Goal: Task Accomplishment & Management: Manage account settings

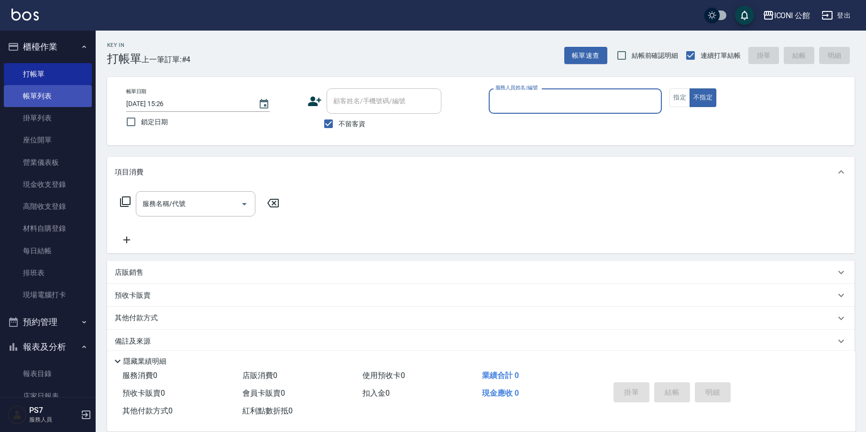
click at [36, 92] on link "帳單列表" at bounding box center [48, 96] width 88 height 22
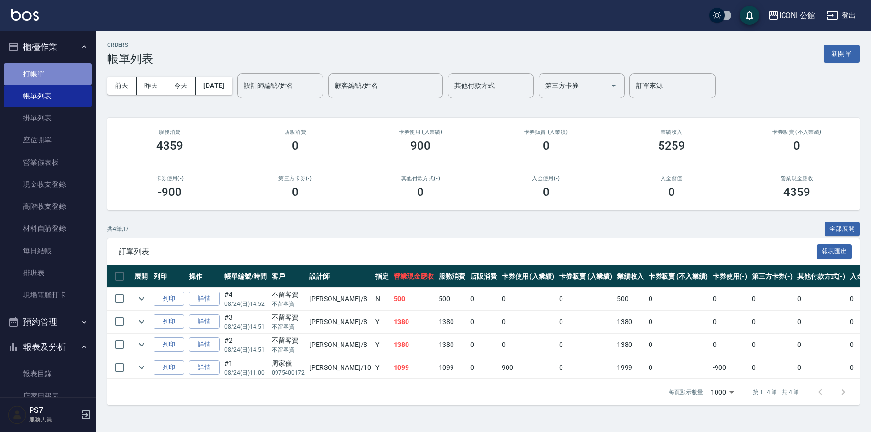
click at [65, 75] on link "打帳單" at bounding box center [48, 74] width 88 height 22
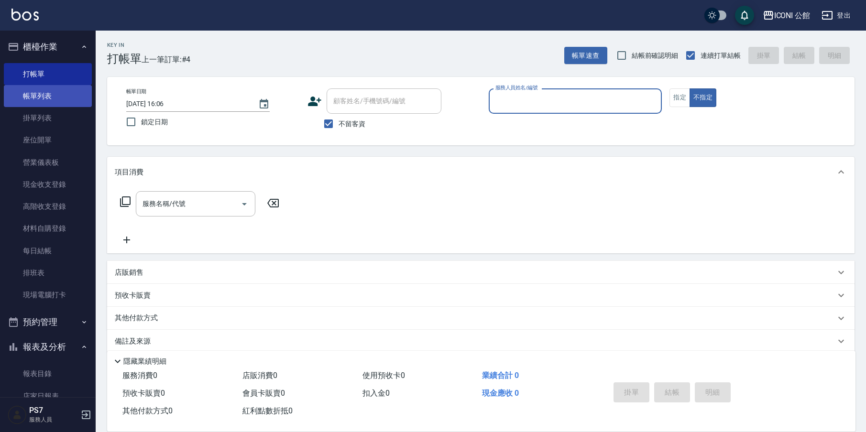
click at [37, 98] on link "帳單列表" at bounding box center [48, 96] width 88 height 22
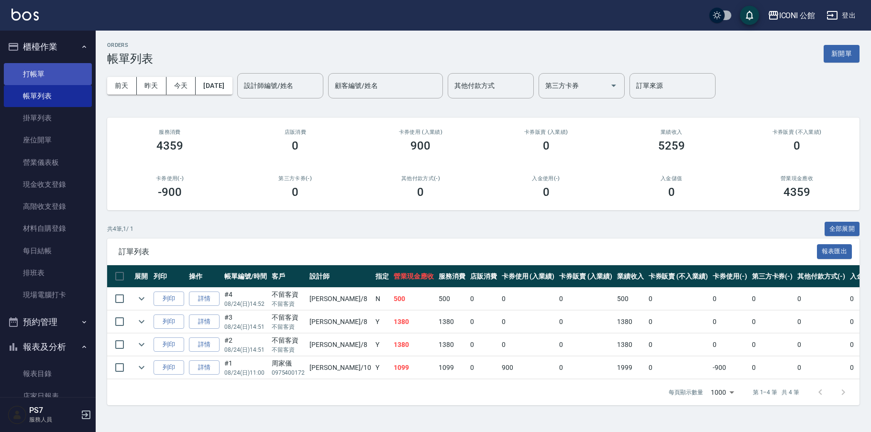
click at [48, 73] on link "打帳單" at bounding box center [48, 74] width 88 height 22
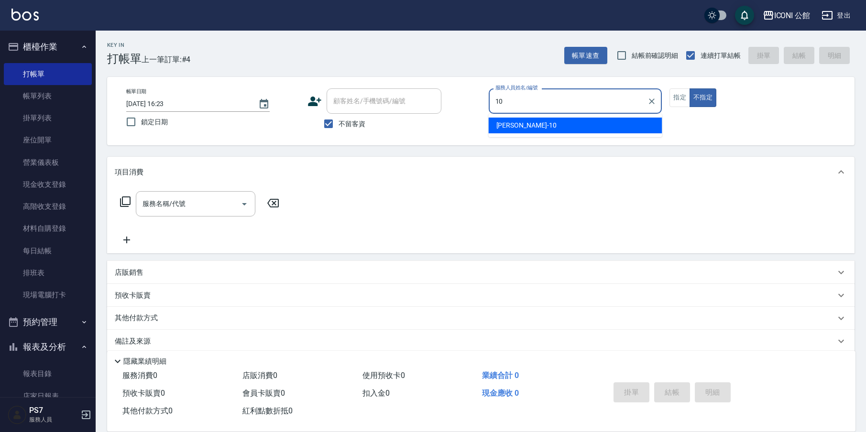
type input "[PERSON_NAME]-10"
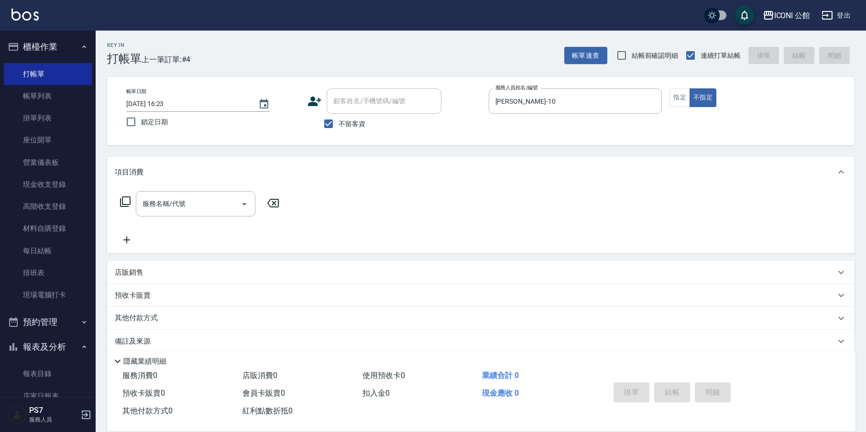
type button "false"
click at [686, 103] on button "指定" at bounding box center [679, 97] width 21 height 19
click at [126, 206] on icon at bounding box center [125, 201] width 11 height 11
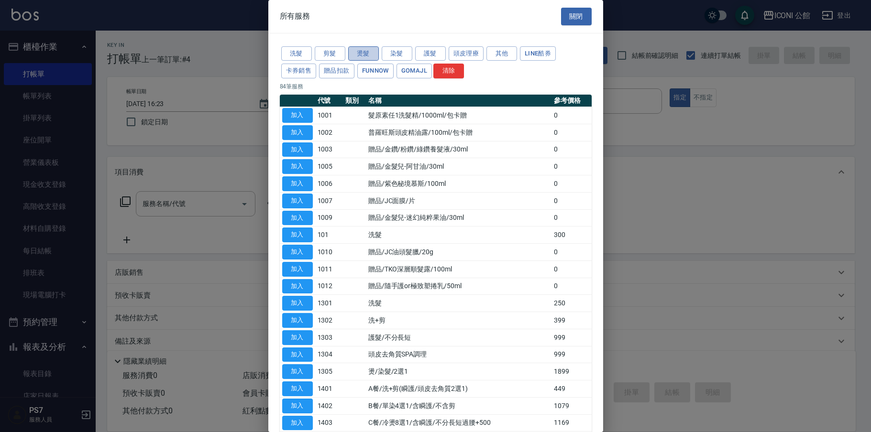
click at [354, 50] on button "燙髮" at bounding box center [363, 53] width 31 height 15
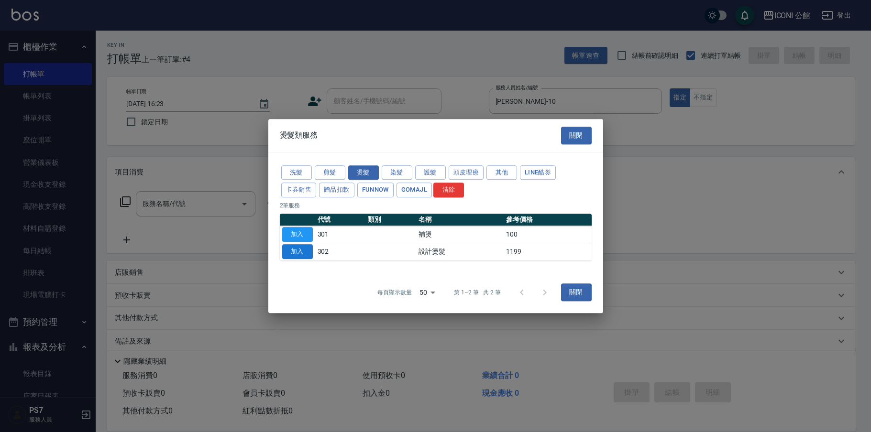
click at [303, 257] on button "加入" at bounding box center [297, 251] width 31 height 15
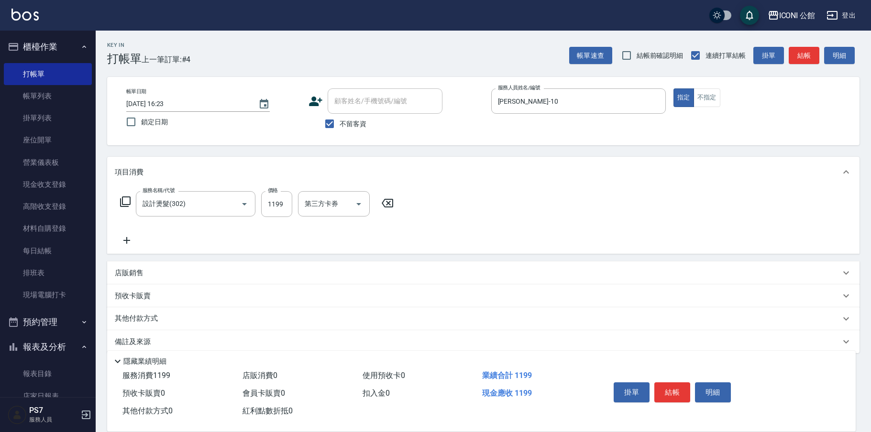
type input "設計燙髮(302)"
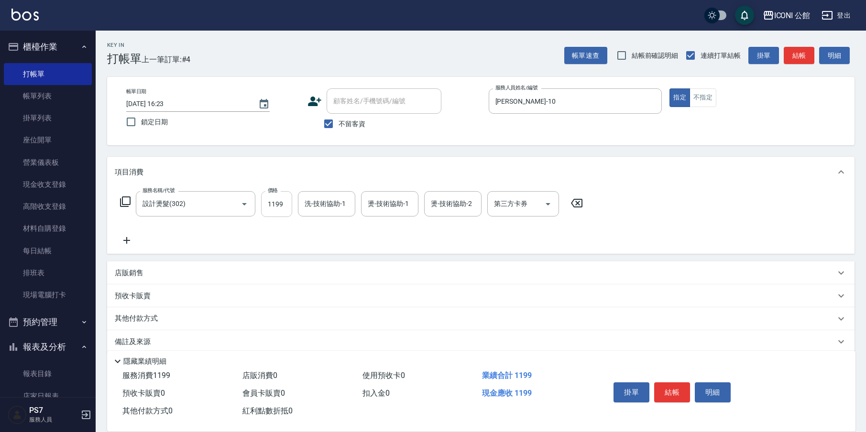
click at [279, 206] on input "1199" at bounding box center [276, 204] width 31 height 26
type input "1480"
type input "[PERSON_NAME]-21"
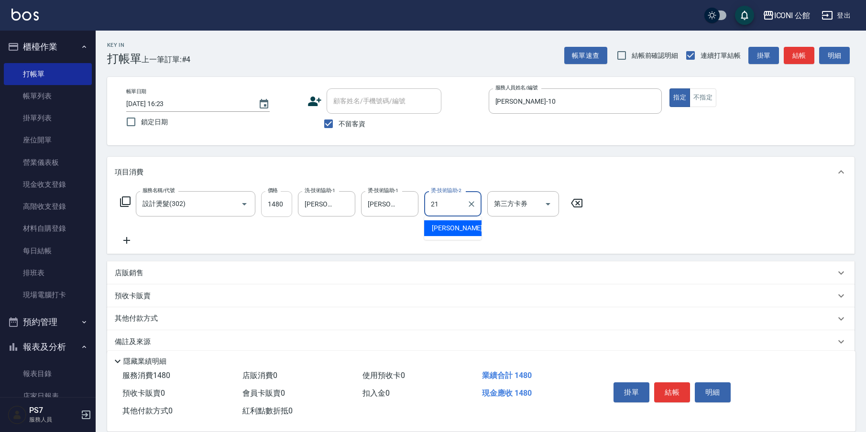
type input "[PERSON_NAME]-21"
click at [127, 201] on icon at bounding box center [125, 201] width 11 height 11
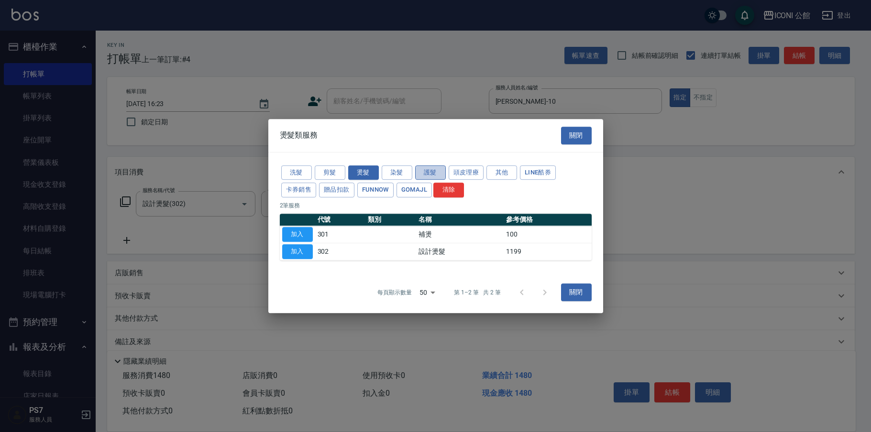
click at [432, 177] on button "護髮" at bounding box center [430, 172] width 31 height 15
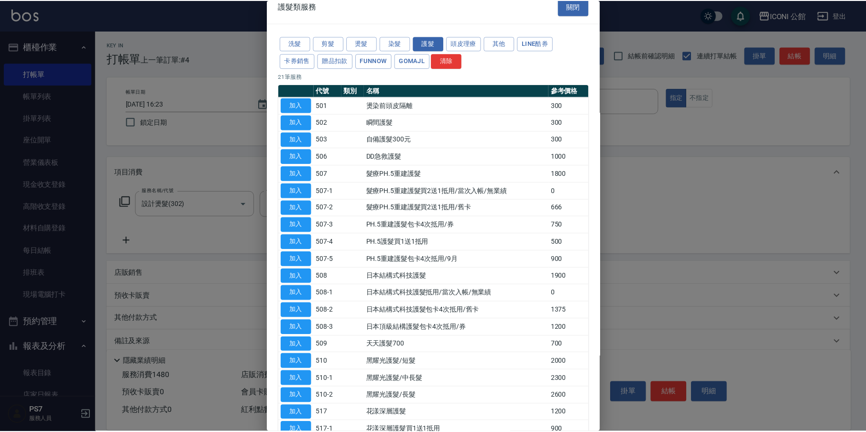
scroll to position [24, 0]
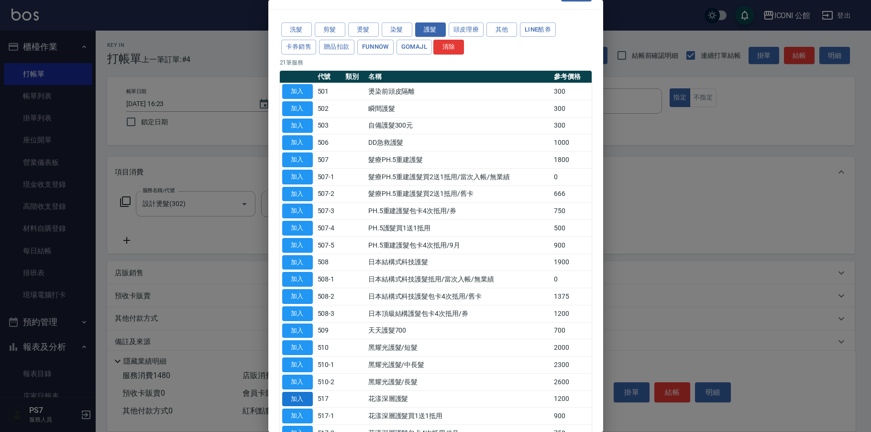
click at [303, 392] on button "加入" at bounding box center [297, 399] width 31 height 15
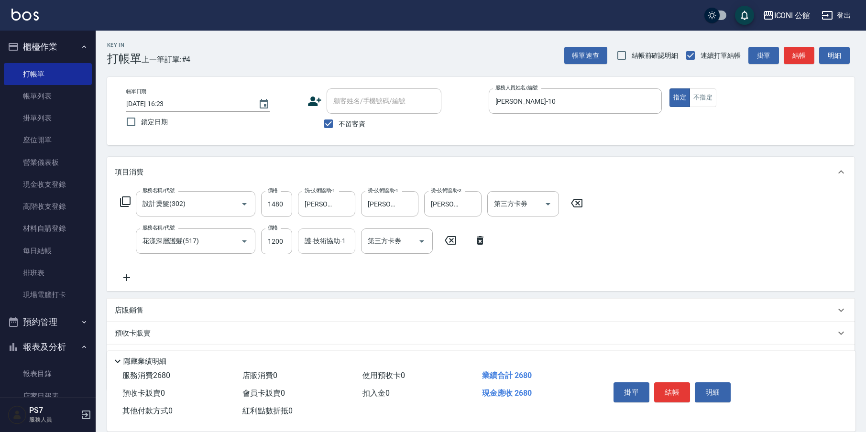
click at [316, 250] on div "護-技術協助-1" at bounding box center [326, 241] width 57 height 25
type input "[PERSON_NAME]-21"
click at [665, 386] on button "結帳" at bounding box center [672, 392] width 36 height 20
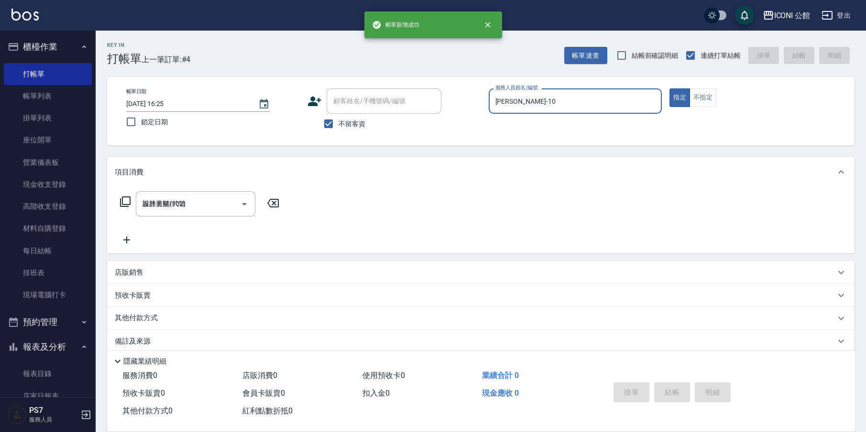
type input "[DATE] 16:25"
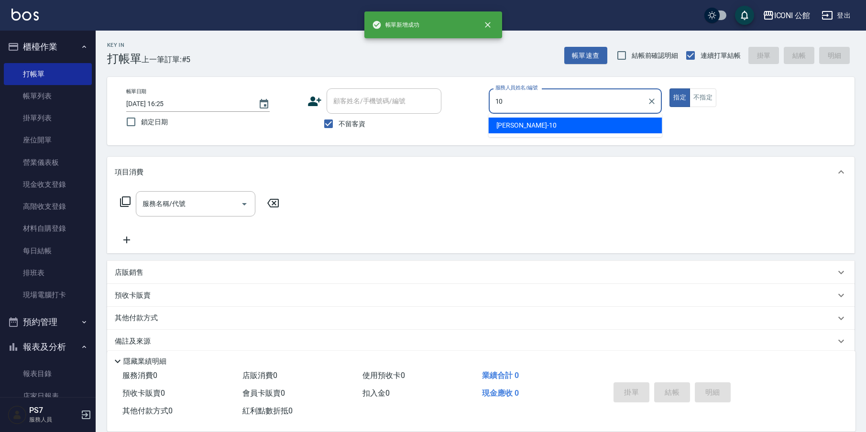
type input "[PERSON_NAME]-10"
type button "true"
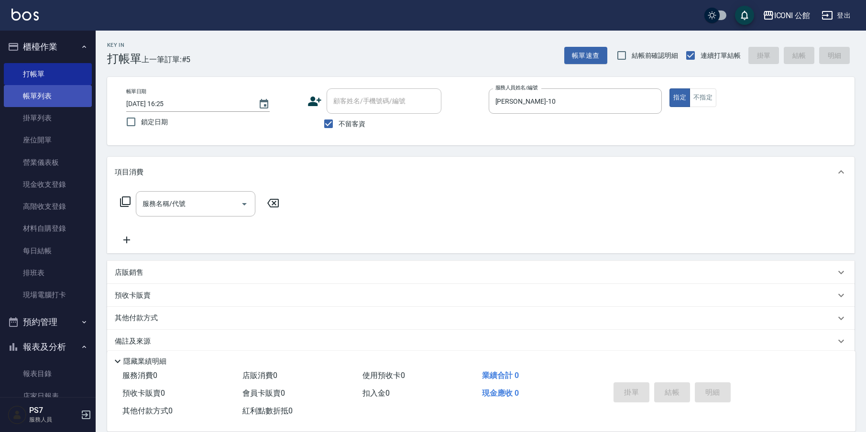
click at [40, 97] on link "帳單列表" at bounding box center [48, 96] width 88 height 22
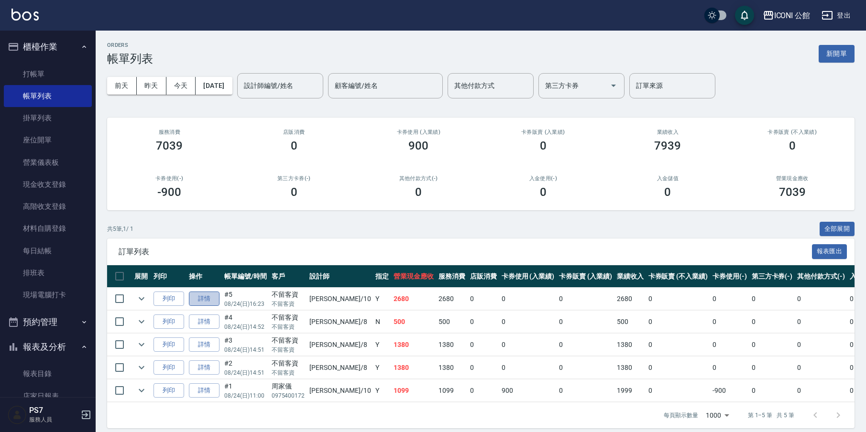
click at [206, 301] on link "詳情" at bounding box center [204, 299] width 31 height 15
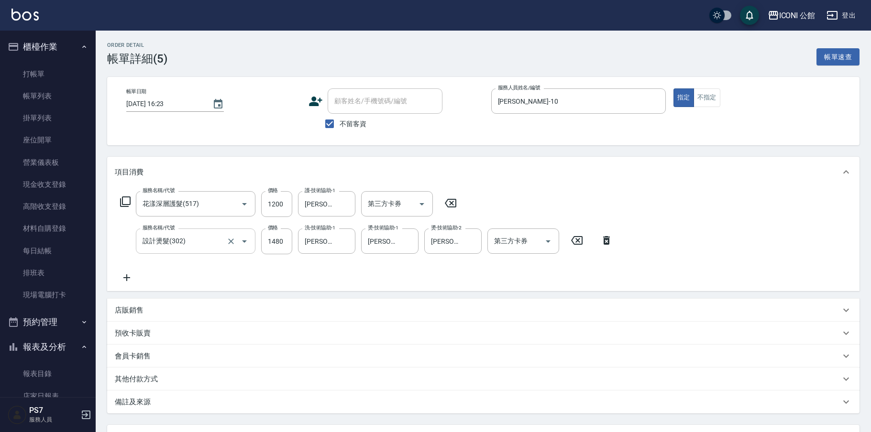
type input "[DATE] 16:23"
checkbox input "true"
type input "[PERSON_NAME]-10"
type input "花漾深層護髮(517)"
type input "設計燙髮(302)"
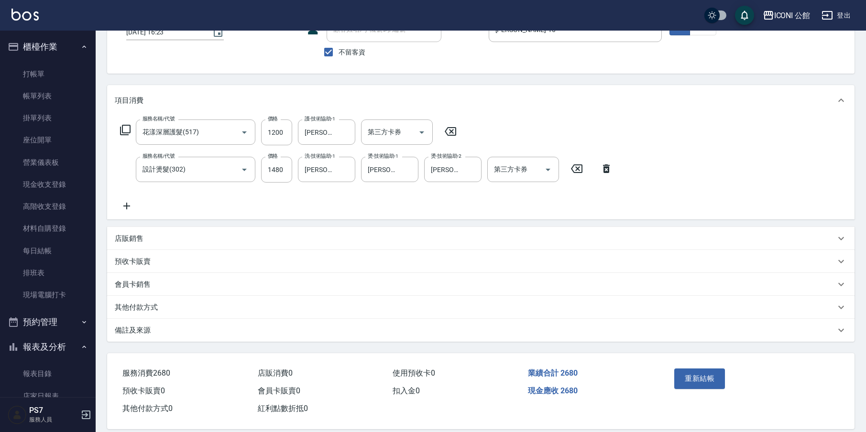
scroll to position [85, 0]
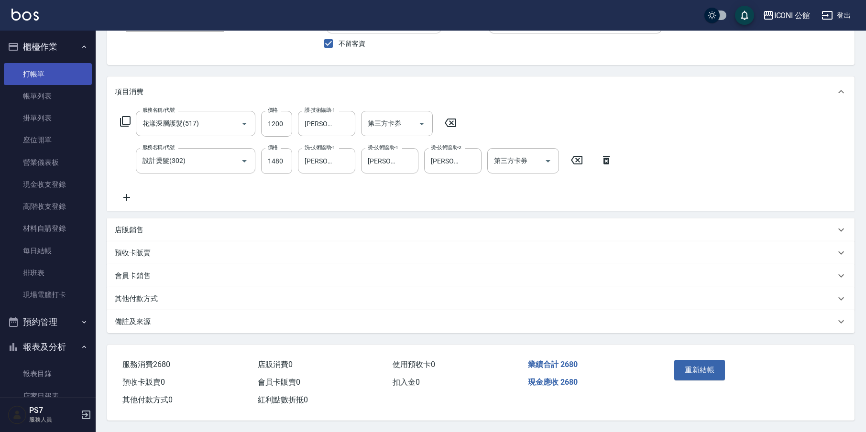
click at [48, 80] on link "打帳單" at bounding box center [48, 74] width 88 height 22
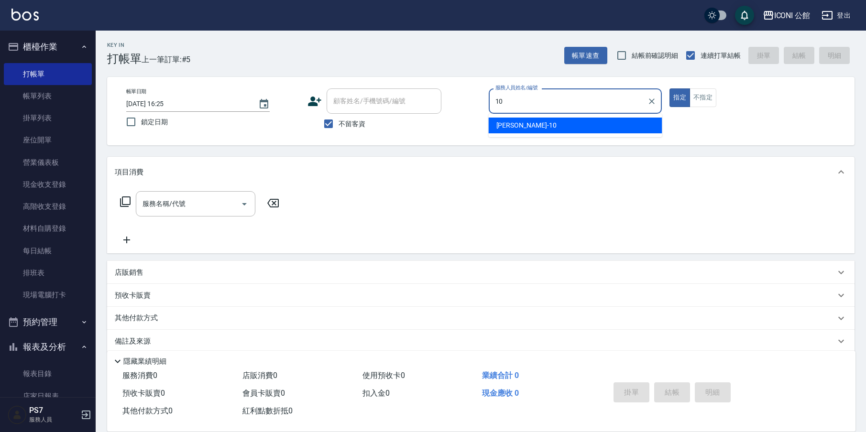
type input "[PERSON_NAME]-10"
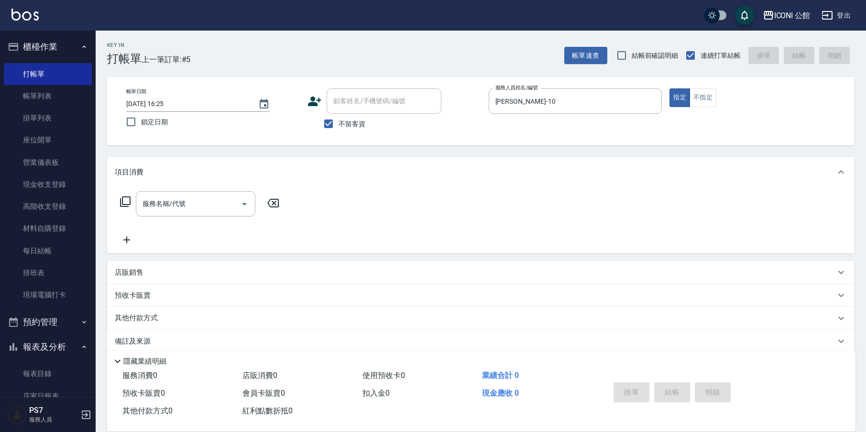
type button "true"
click at [131, 201] on icon at bounding box center [125, 201] width 11 height 11
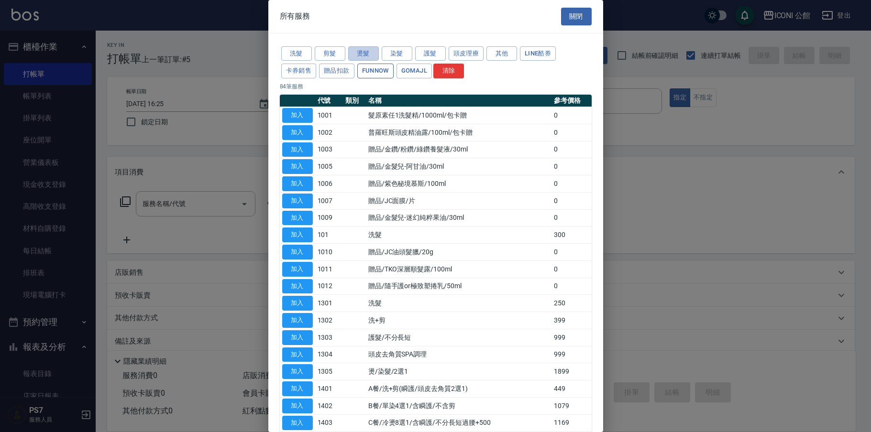
drag, startPoint x: 361, startPoint y: 53, endPoint x: 359, endPoint y: 67, distance: 14.1
click at [361, 54] on button "燙髮" at bounding box center [363, 53] width 31 height 15
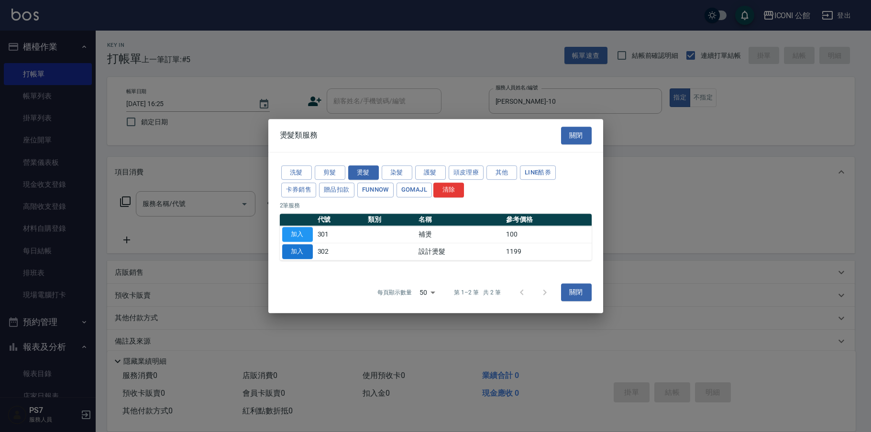
click at [308, 250] on button "加入" at bounding box center [297, 251] width 31 height 15
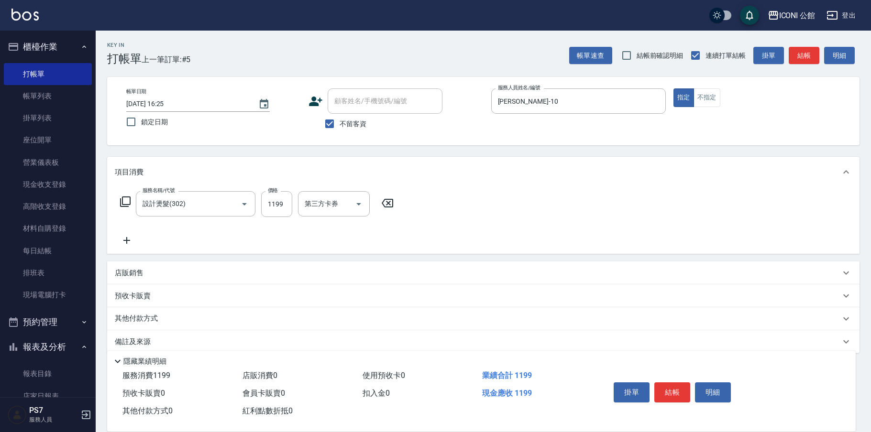
type input "設計燙髮(302)"
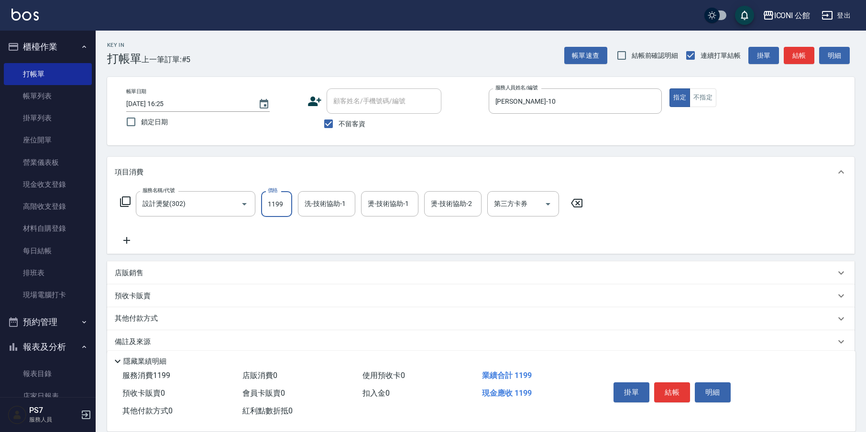
click at [291, 202] on input "1199" at bounding box center [276, 204] width 31 height 26
click at [290, 201] on input "1199" at bounding box center [276, 204] width 31 height 26
type input "1600"
type input "[PERSON_NAME]-21"
type input "2"
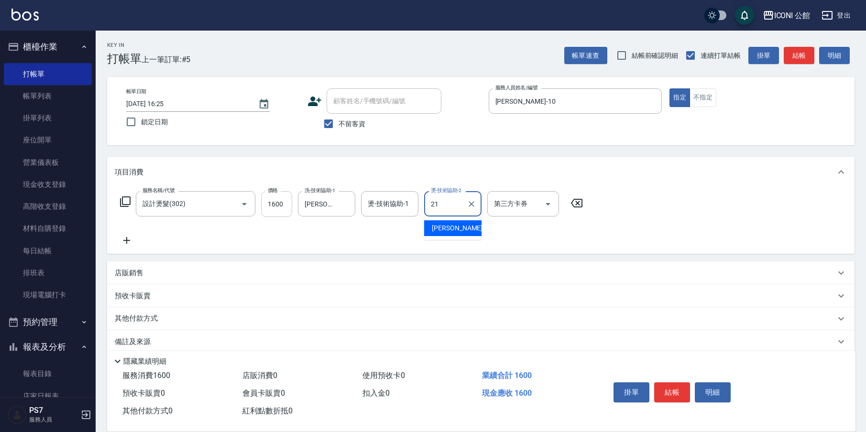
type input "[PERSON_NAME]-21"
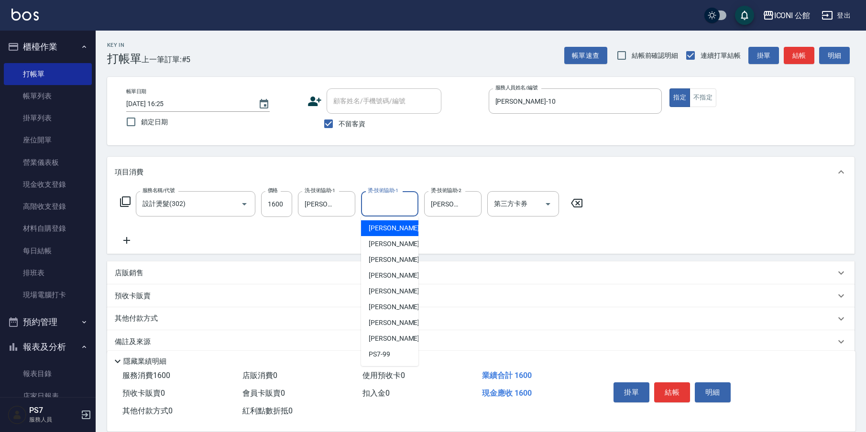
click at [381, 208] on input "燙-技術協助-1" at bounding box center [389, 204] width 49 height 17
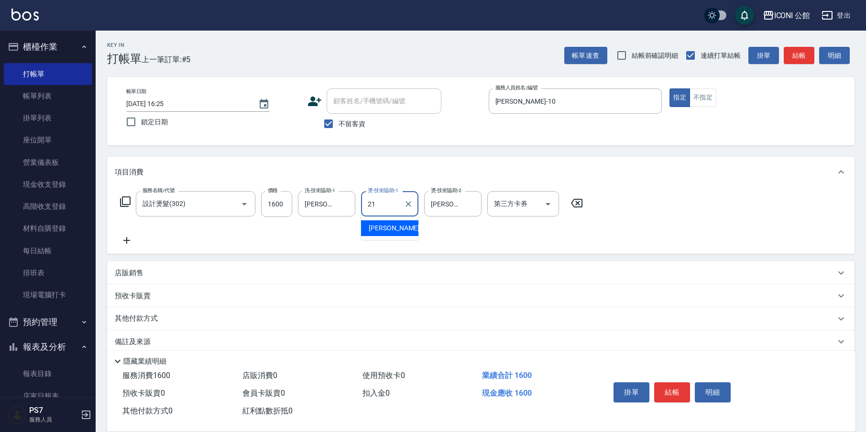
type input "[PERSON_NAME]-21"
click at [122, 205] on icon at bounding box center [125, 201] width 11 height 11
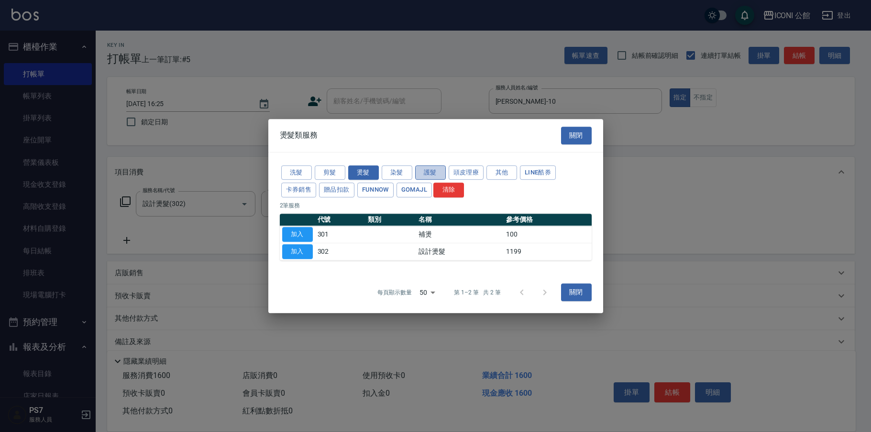
click at [421, 170] on button "護髮" at bounding box center [430, 172] width 31 height 15
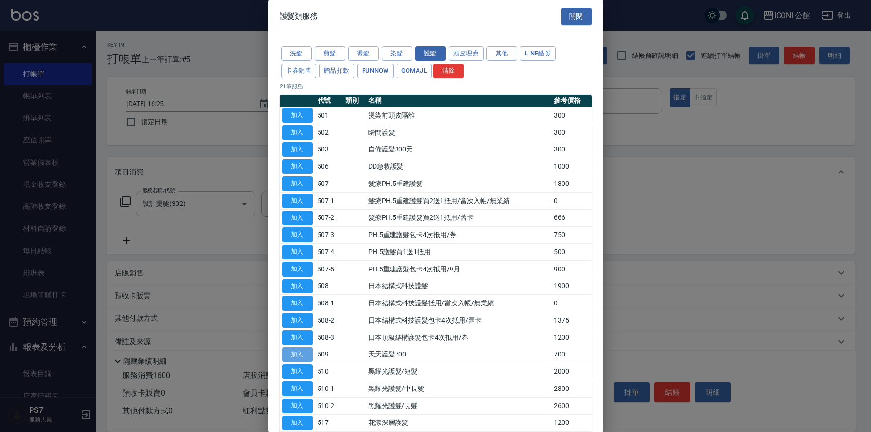
click at [305, 351] on button "加入" at bounding box center [297, 355] width 31 height 15
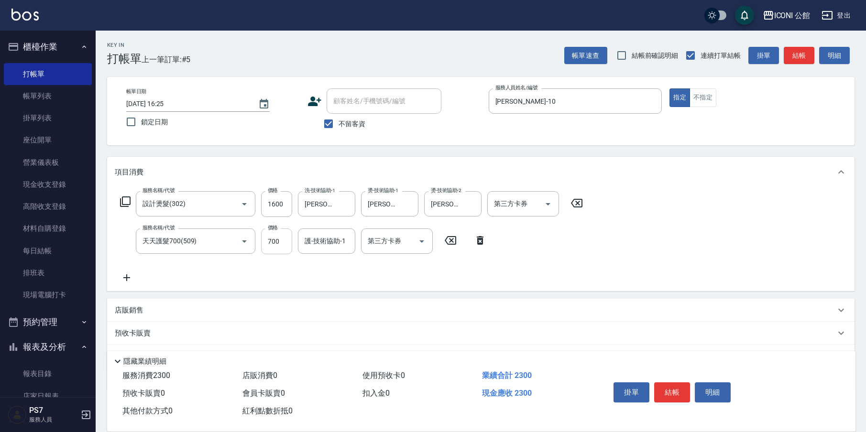
click at [282, 249] on input "700" at bounding box center [276, 242] width 31 height 26
type input "500"
type input "[PERSON_NAME]-21"
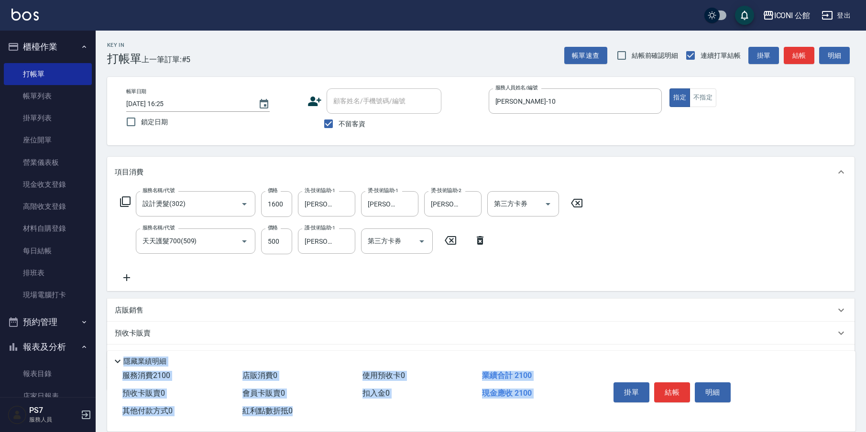
click at [618, 432] on html "ICONI 公館 登出 櫃檯作業 打帳單 帳單列表 掛單列表 座位開單 營業儀表板 現金收支登錄 高階收支登錄 材料自購登錄 每日結帳 排班表 現場電腦打卡 …" at bounding box center [433, 241] width 866 height 482
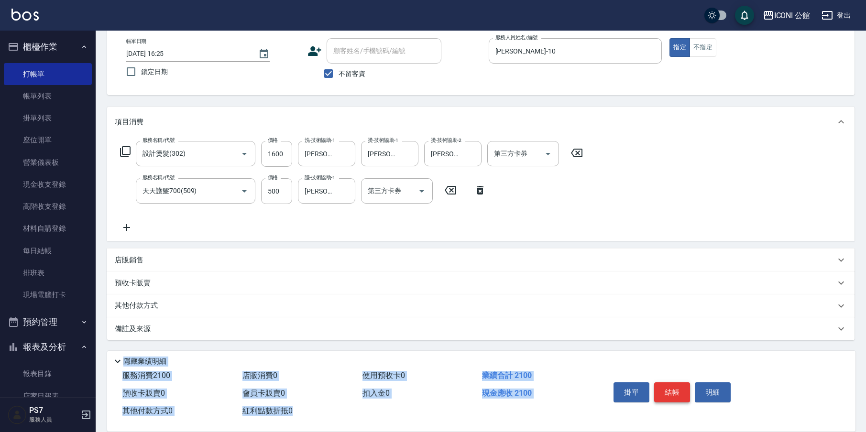
click at [666, 392] on button "結帳" at bounding box center [672, 392] width 36 height 20
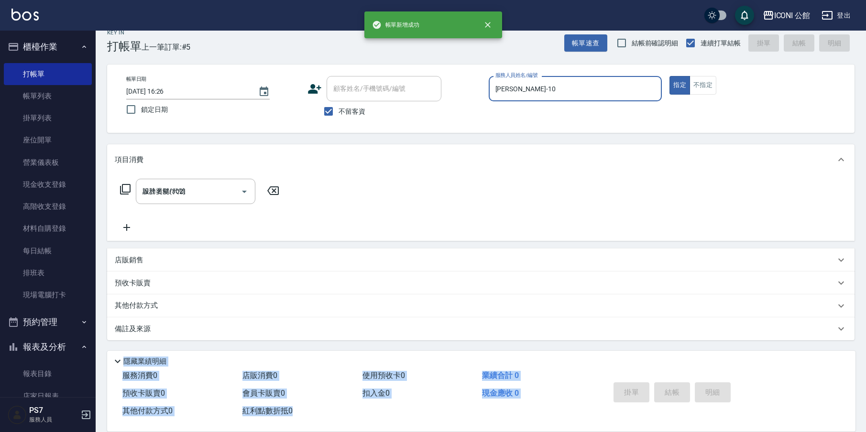
type input "[DATE] 16:26"
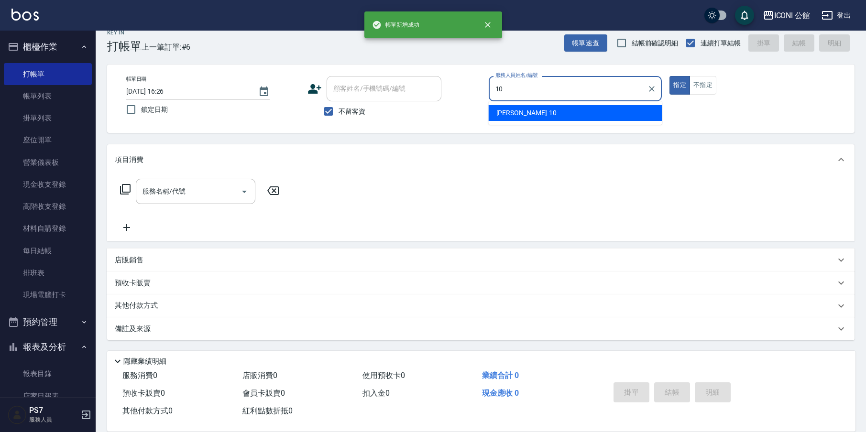
type input "[PERSON_NAME]-10"
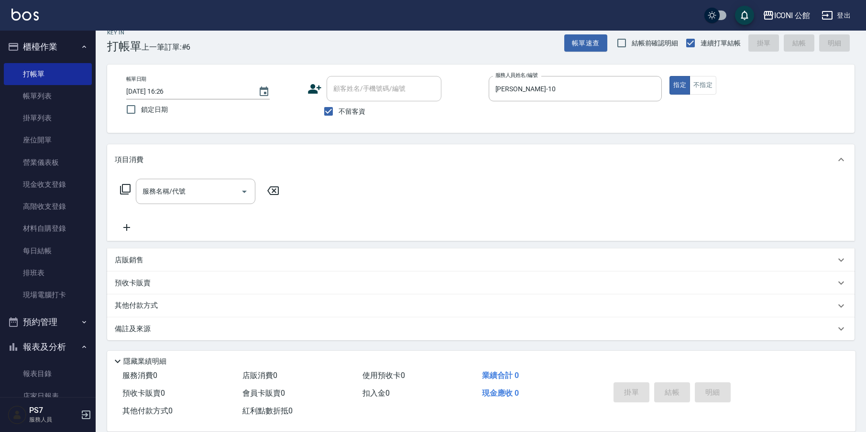
click at [126, 195] on icon at bounding box center [125, 189] width 11 height 11
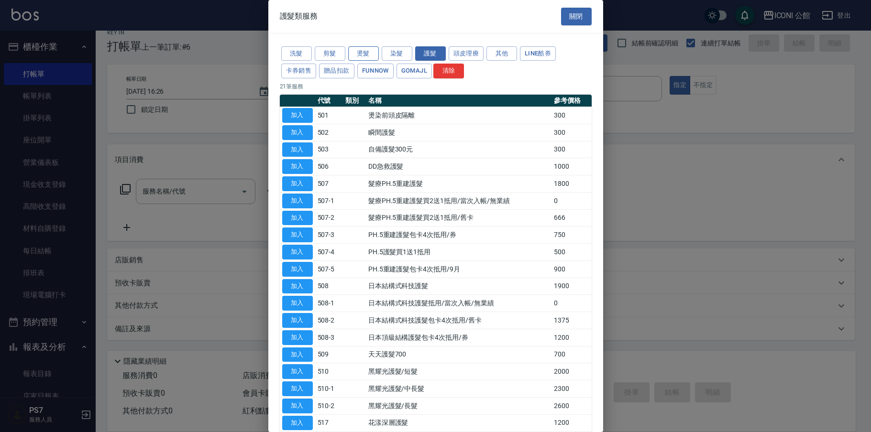
click at [352, 51] on button "燙髮" at bounding box center [363, 53] width 31 height 15
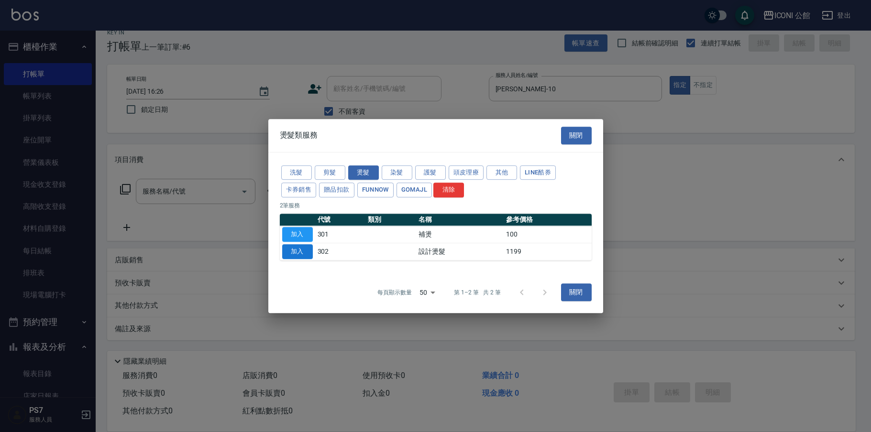
click at [300, 253] on button "加入" at bounding box center [297, 251] width 31 height 15
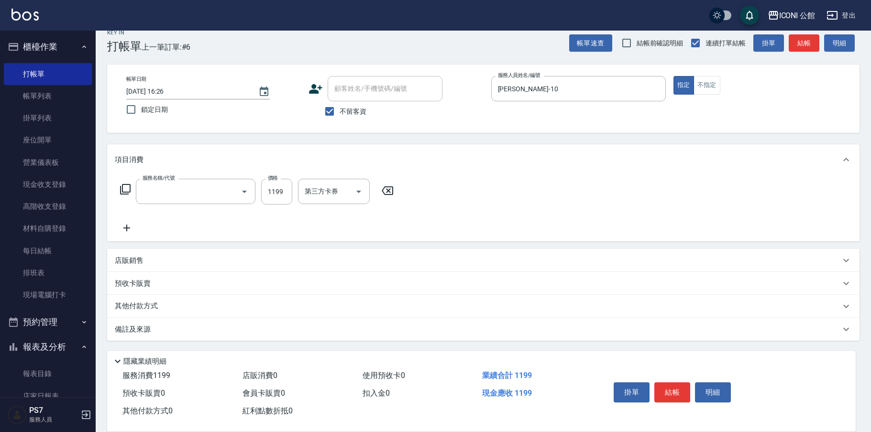
type input "設計燙髮(302)"
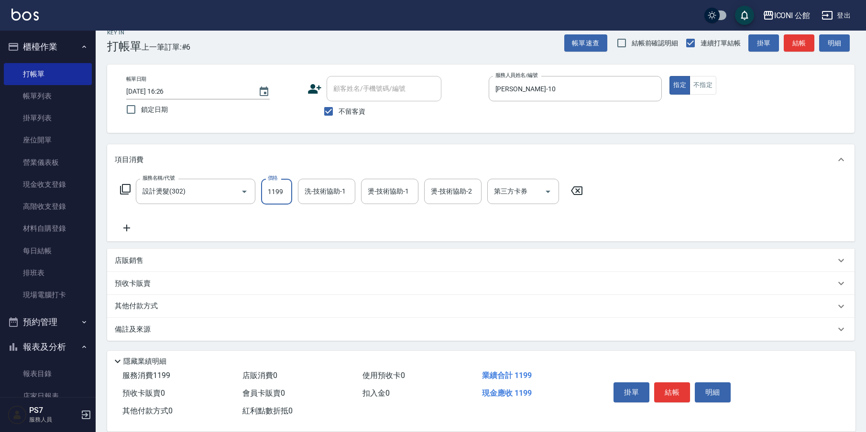
click at [279, 199] on input "1199" at bounding box center [276, 192] width 31 height 26
type input "1699"
type input "[PERSON_NAME]-21"
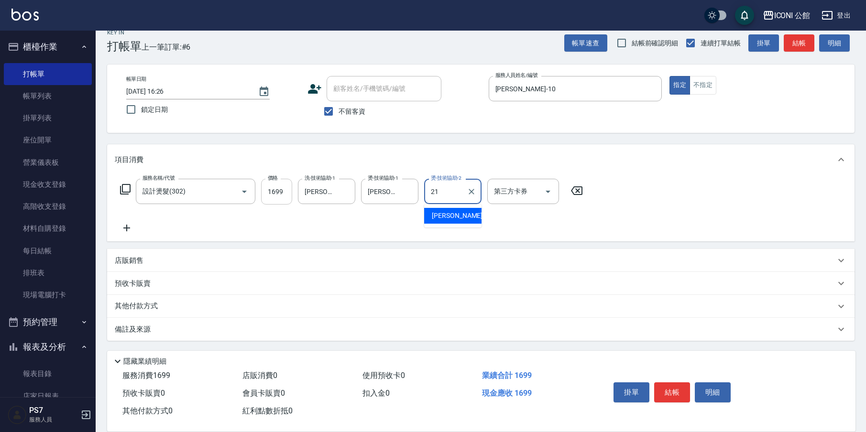
type input "[PERSON_NAME]-21"
click at [347, 194] on icon "Clear" at bounding box center [345, 192] width 10 height 10
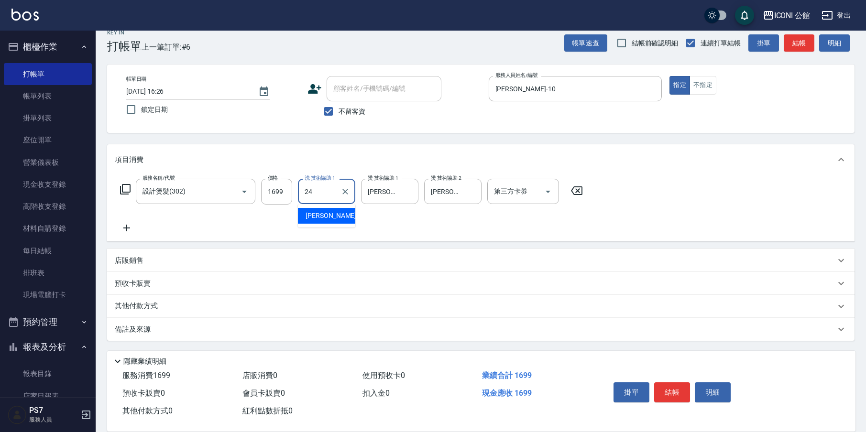
type input "[PERSON_NAME]-24"
click at [347, 191] on icon "Clear" at bounding box center [345, 192] width 10 height 10
type input "[PERSON_NAME]-21"
click at [125, 188] on icon at bounding box center [125, 189] width 11 height 11
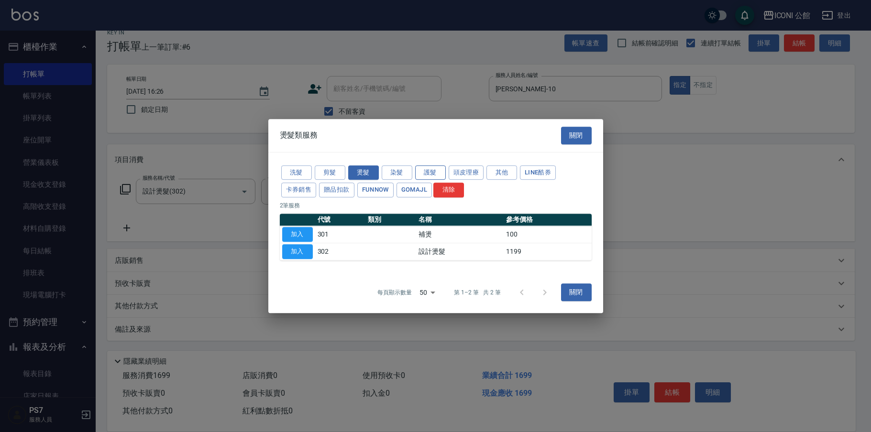
click at [425, 174] on button "護髮" at bounding box center [430, 172] width 31 height 15
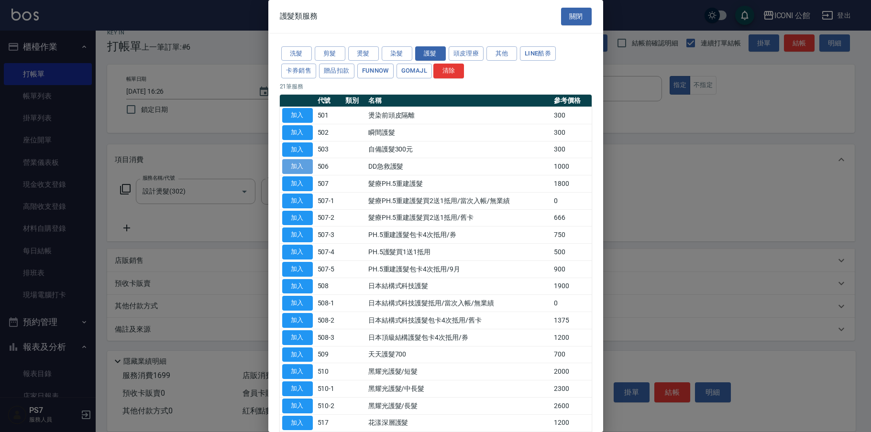
click at [294, 166] on button "加入" at bounding box center [297, 166] width 31 height 15
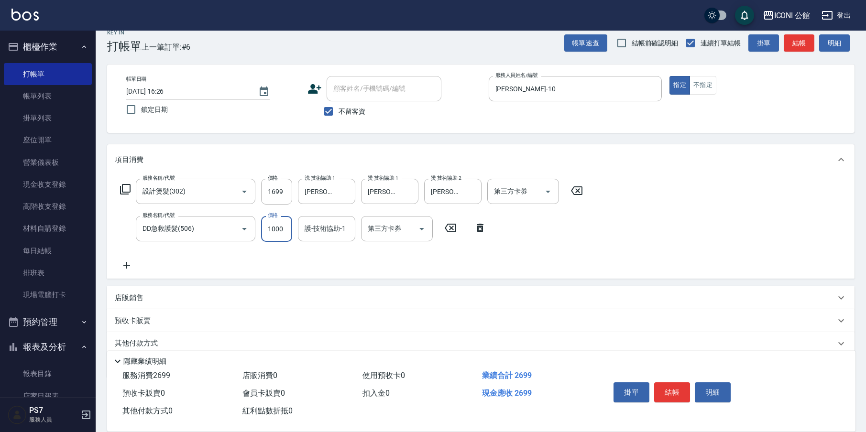
click at [290, 235] on input "1000" at bounding box center [276, 229] width 31 height 26
type input "800"
type input "[PERSON_NAME]-21"
click at [666, 395] on button "結帳" at bounding box center [672, 392] width 36 height 20
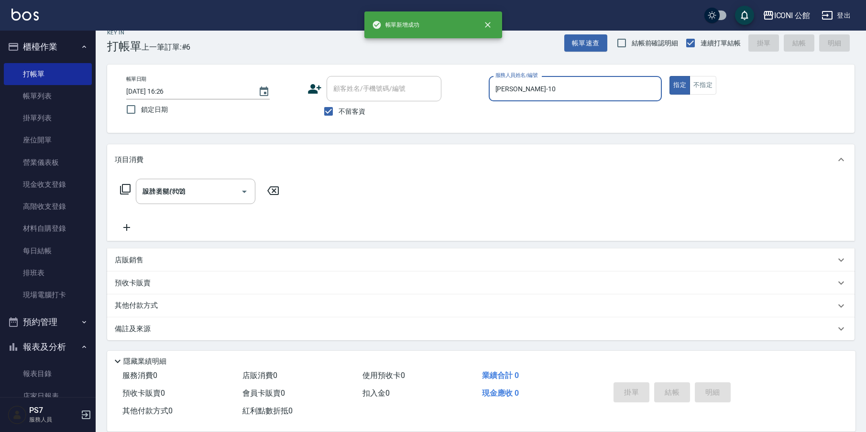
type input "[DATE] 16:27"
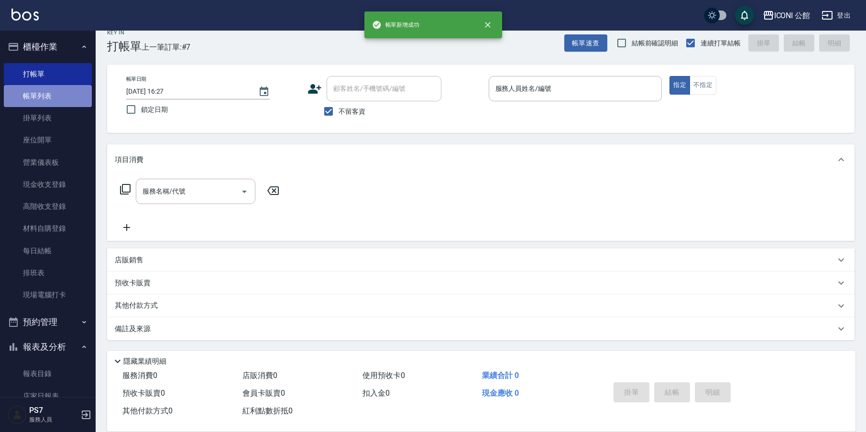
click at [65, 91] on link "帳單列表" at bounding box center [48, 96] width 88 height 22
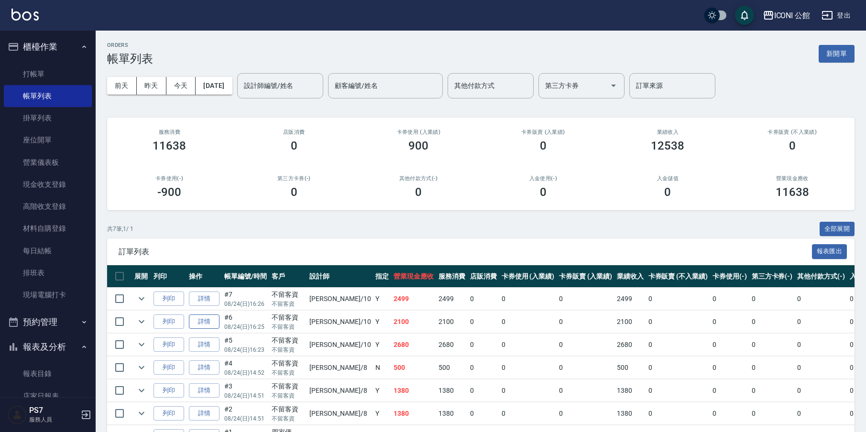
click at [204, 322] on link "詳情" at bounding box center [204, 322] width 31 height 15
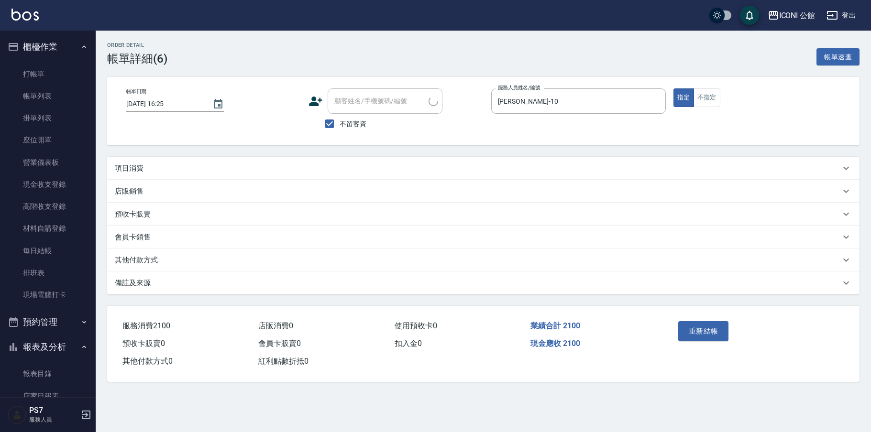
type input "[DATE] 16:25"
checkbox input "true"
type input "[PERSON_NAME]-10"
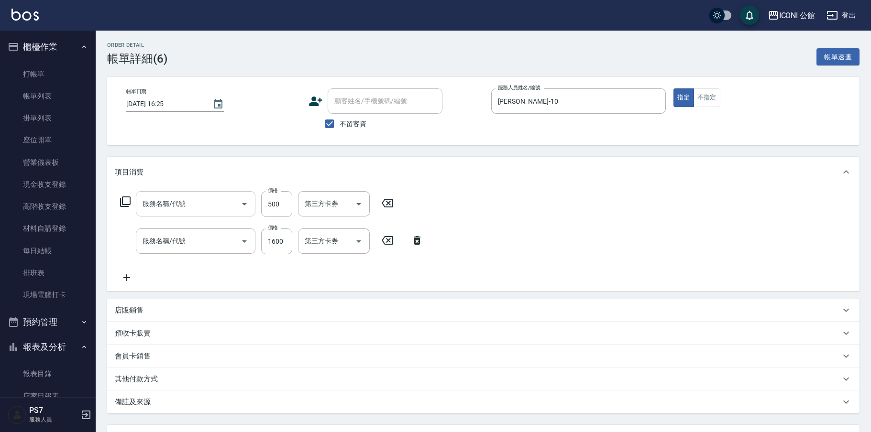
type input "天天護髮700(509)"
type input "設計燙髮(302)"
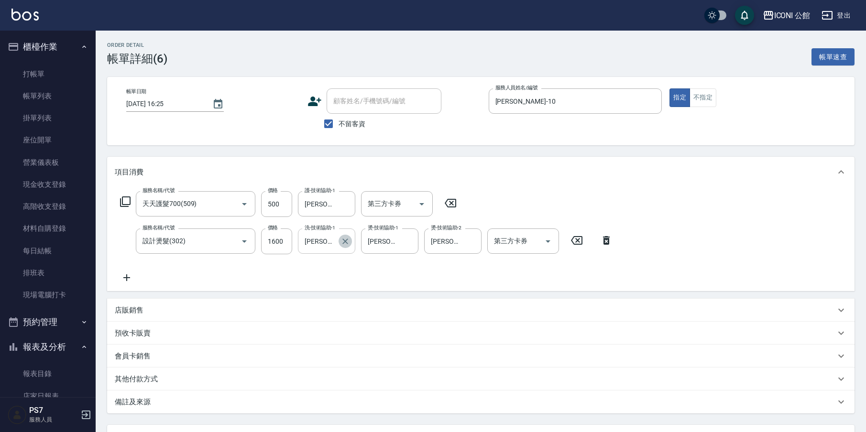
click at [348, 243] on icon "Clear" at bounding box center [345, 242] width 10 height 10
type input "[PERSON_NAME]-24"
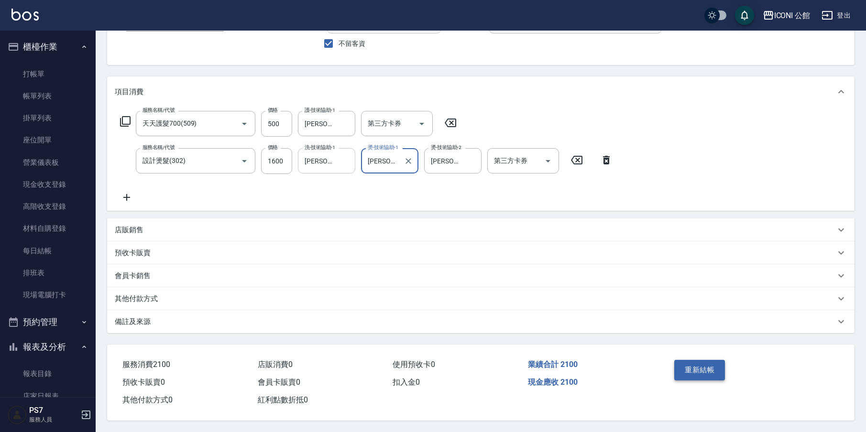
click at [695, 365] on button "重新結帳" at bounding box center [699, 370] width 51 height 20
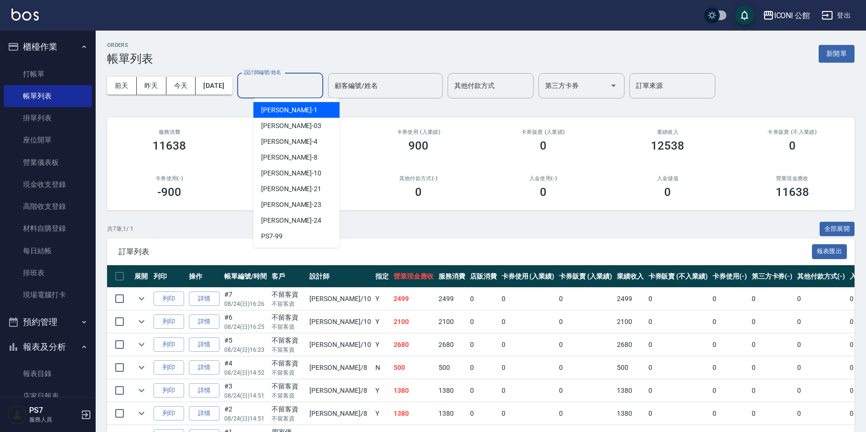
click at [264, 92] on input "設計師編號/姓名" at bounding box center [279, 85] width 77 height 17
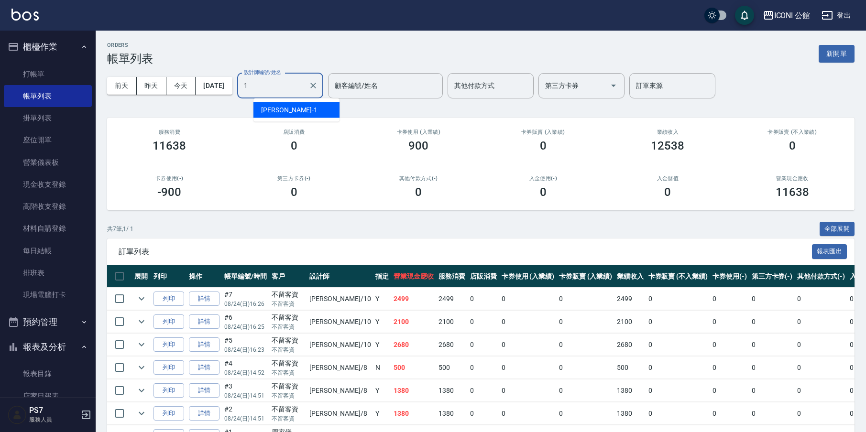
type input "[PERSON_NAME]-1"
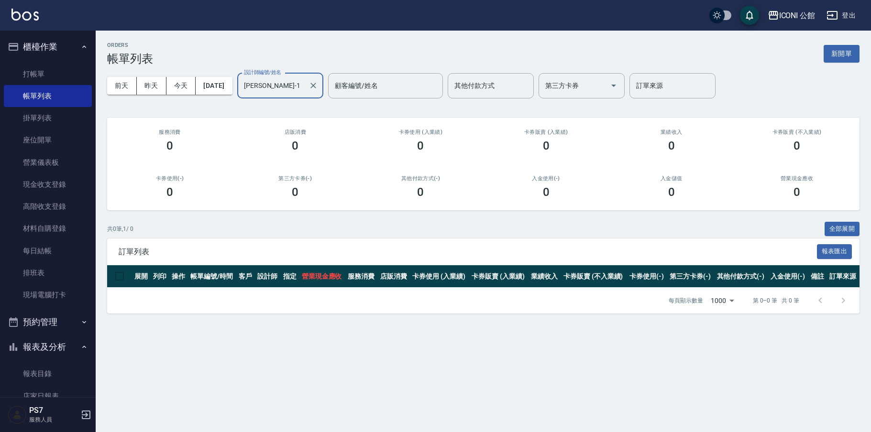
click at [98, 79] on div "ORDERS 帳單列表 新開單 [DATE] [DATE] [DATE] [DATE] 設計師編號/姓名 [PERSON_NAME]-1 設計師編號/姓名 顧…" at bounding box center [483, 178] width 775 height 294
click at [81, 80] on link "打帳單" at bounding box center [48, 74] width 88 height 22
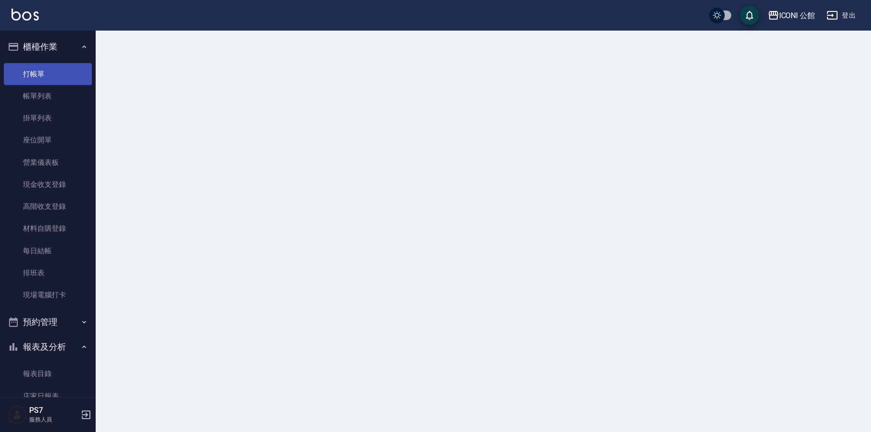
click at [80, 80] on link "打帳單" at bounding box center [48, 74] width 88 height 22
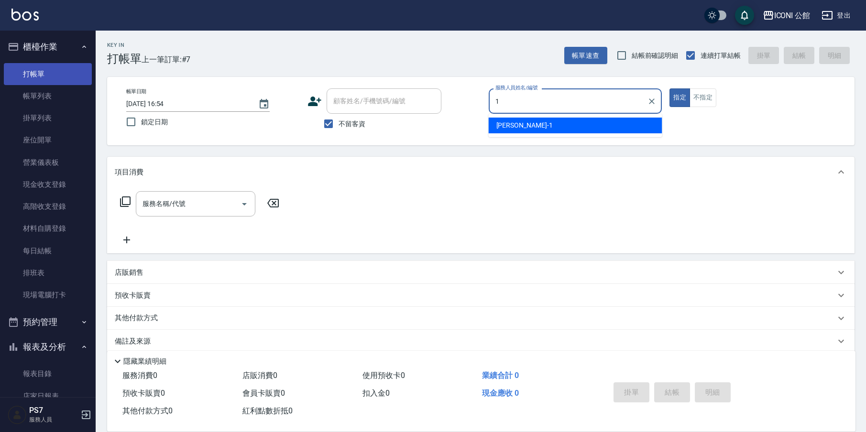
type input "[PERSON_NAME]-1"
type button "true"
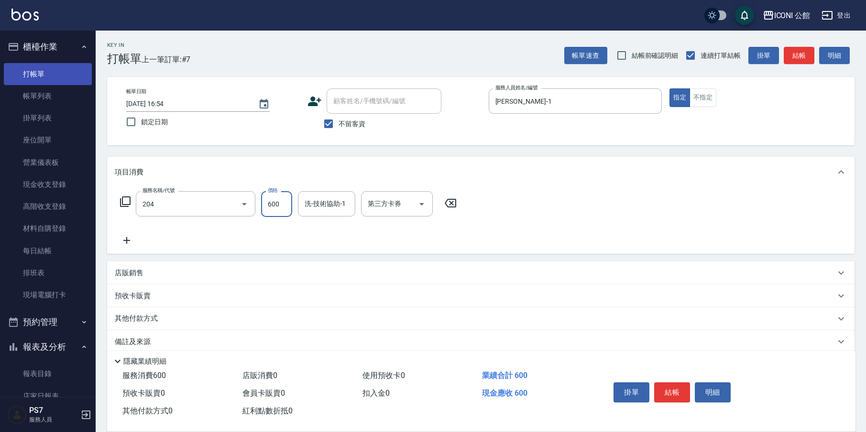
type input "指定洗+剪(204)"
type input "PS7-99"
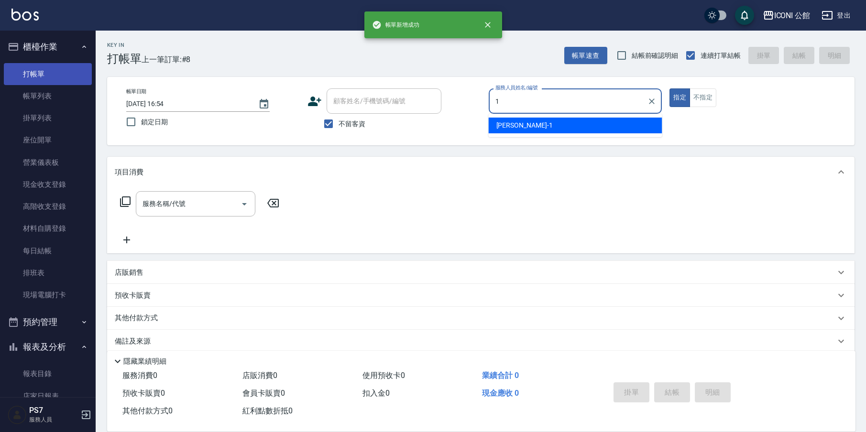
type input "[PERSON_NAME]-1"
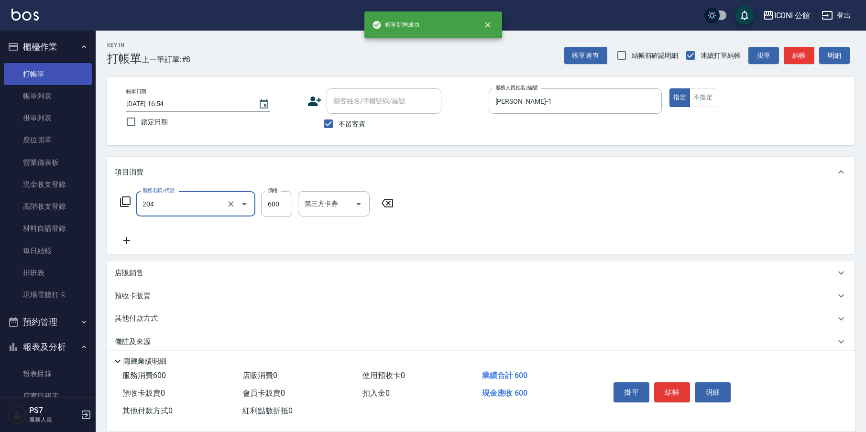
type input "指定洗+剪(204)"
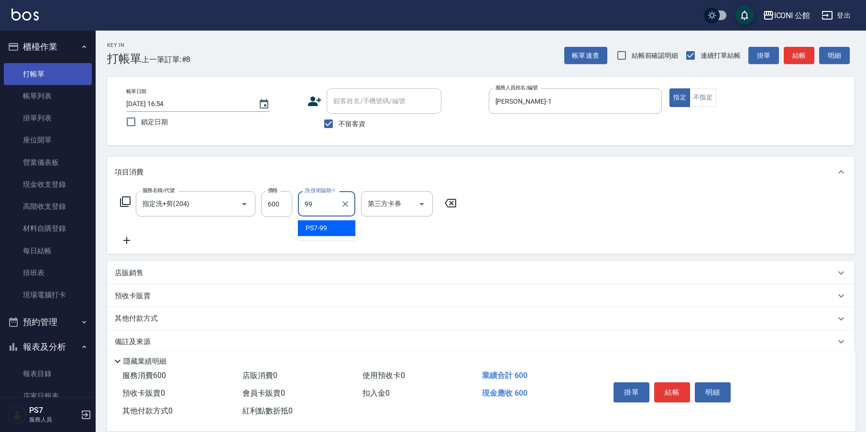
type input "PS7-99"
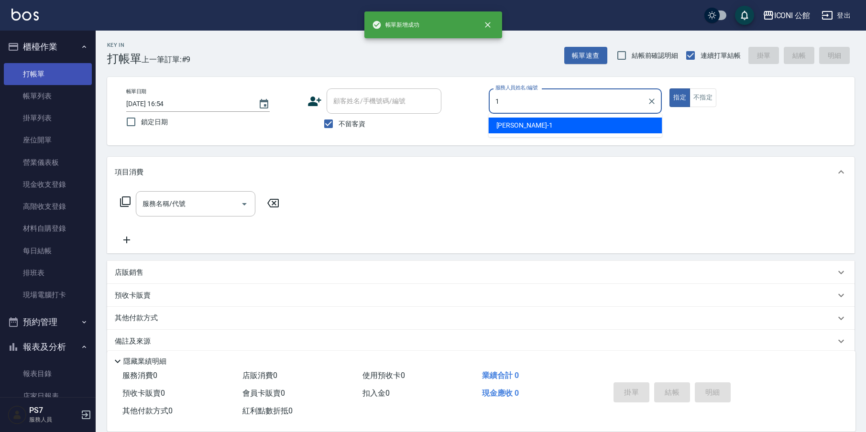
type input "[PERSON_NAME]-1"
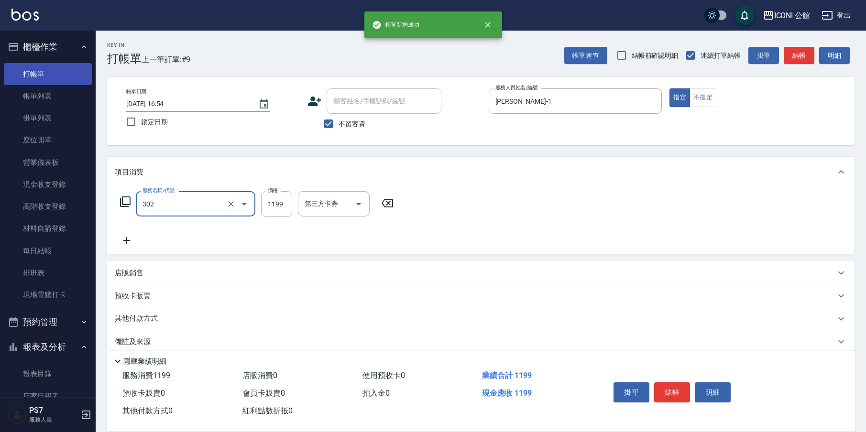
type input "302"
type input "1"
type input "設計燙髮(302)"
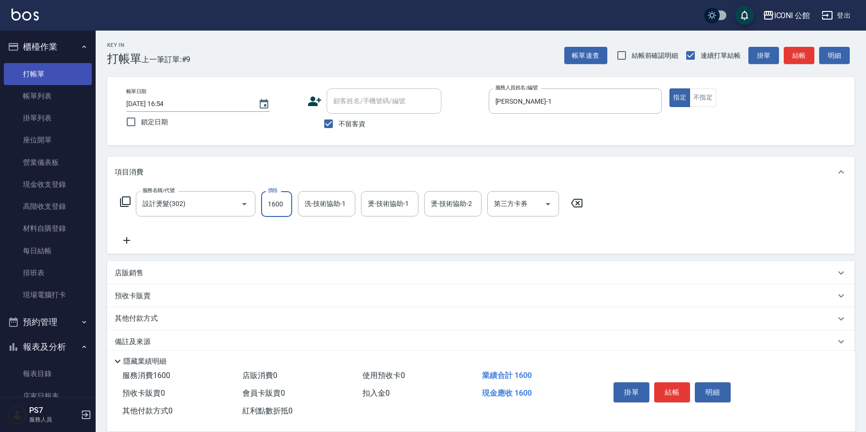
type input "1600"
type input "PS7-99"
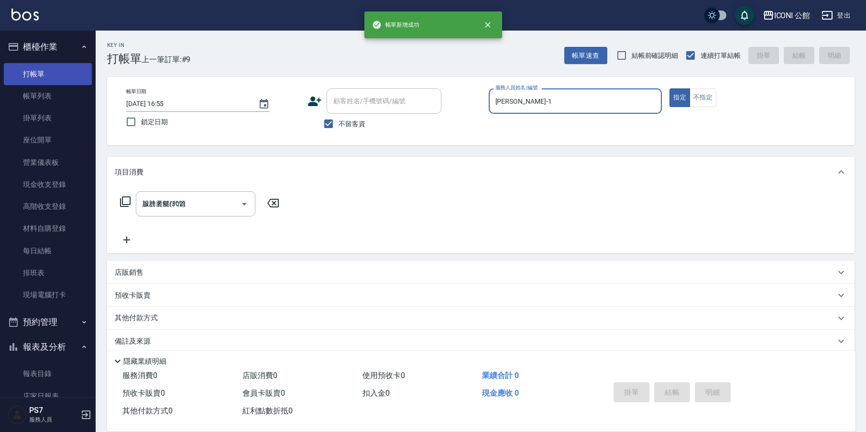
type input "[DATE] 16:55"
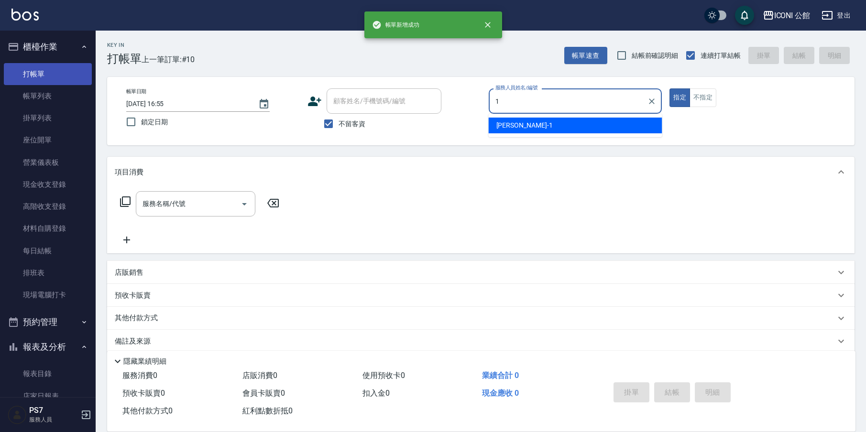
type input "[PERSON_NAME]-1"
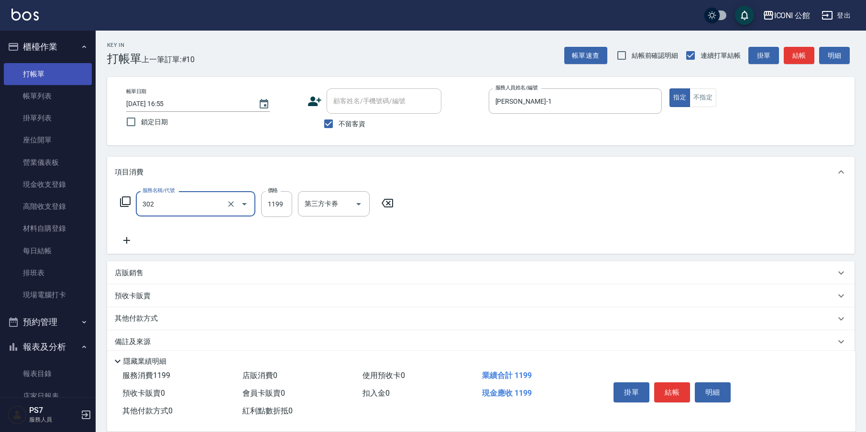
type input "設計燙髮(302)"
type input "1200"
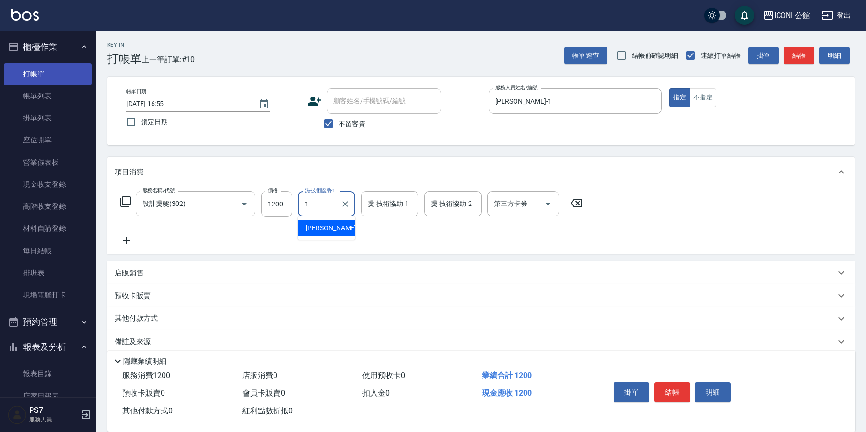
type input "[PERSON_NAME]-1"
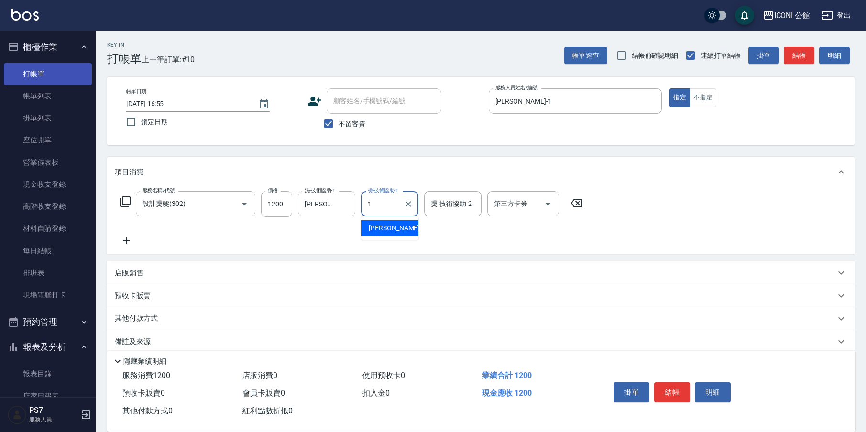
type input "[PERSON_NAME]-1"
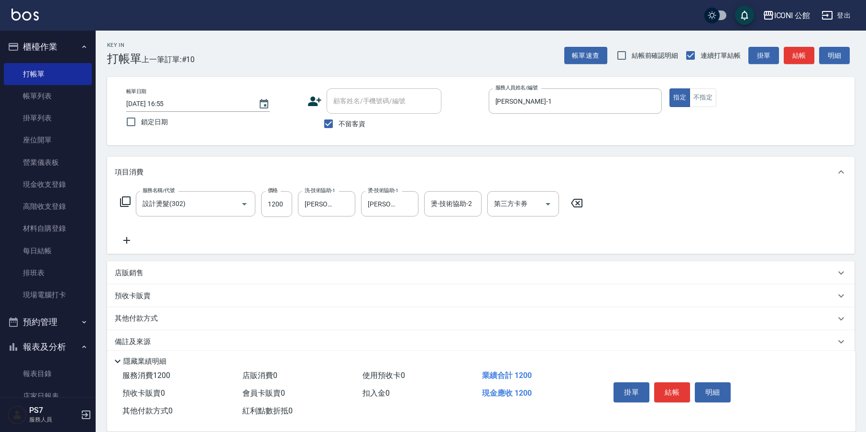
click at [175, 315] on div "其他付款方式" at bounding box center [475, 319] width 720 height 11
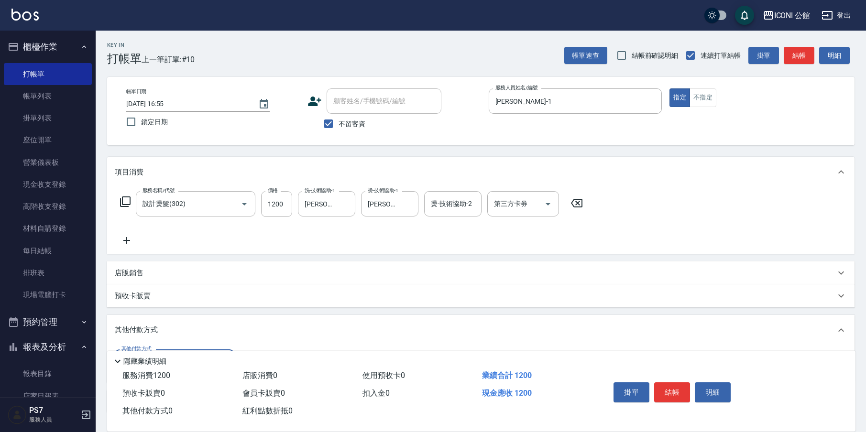
scroll to position [73, 0]
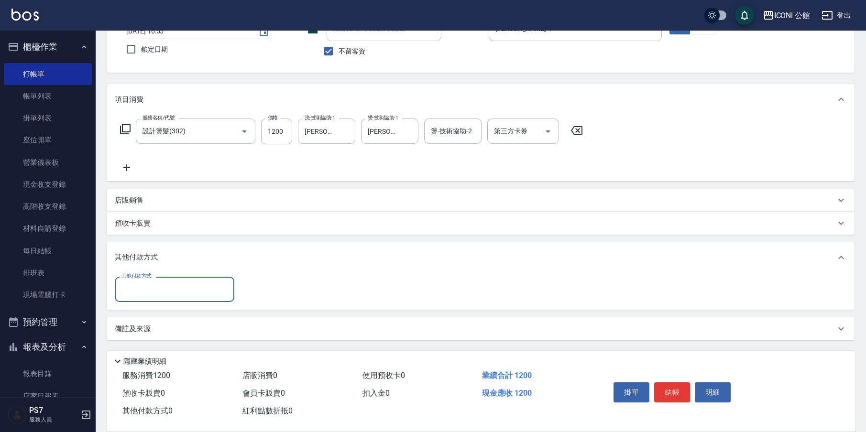
click at [155, 294] on input "其他付款方式" at bounding box center [174, 289] width 111 height 17
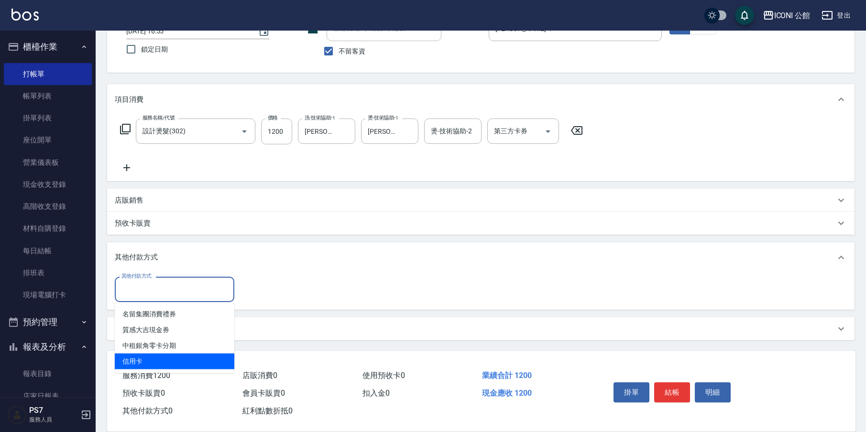
click at [158, 361] on span "信用卡" at bounding box center [175, 362] width 120 height 16
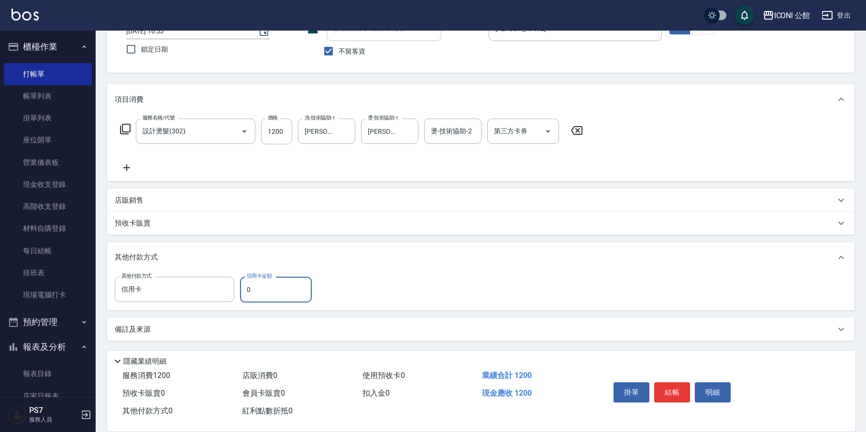
type input "信用卡"
click at [260, 284] on input "0" at bounding box center [276, 290] width 72 height 26
type input "1200"
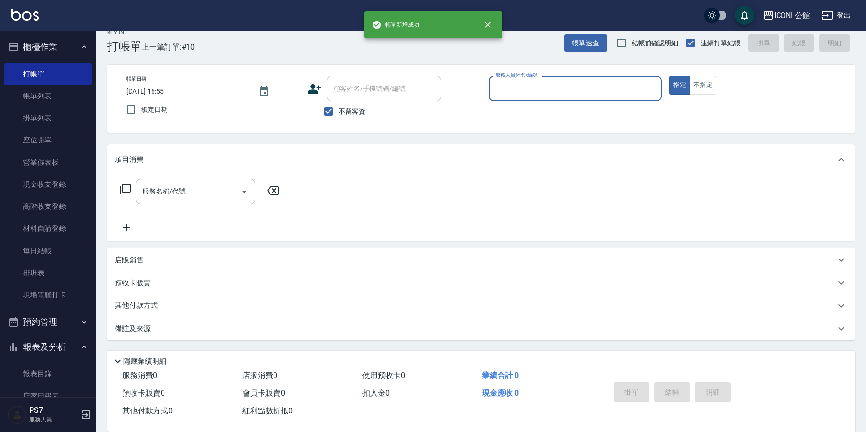
scroll to position [12, 0]
type input "[PERSON_NAME]-1"
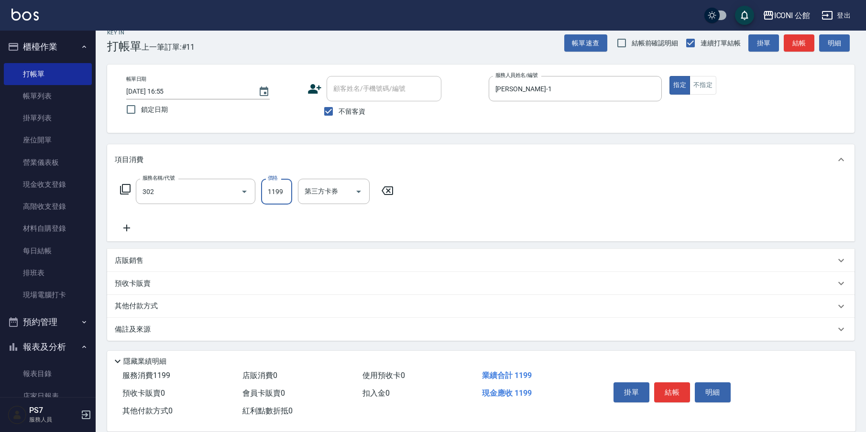
type input "設計燙髮(302)"
type input "1600"
type input "PS7-99"
click at [163, 314] on div "其他付款方式" at bounding box center [480, 306] width 747 height 23
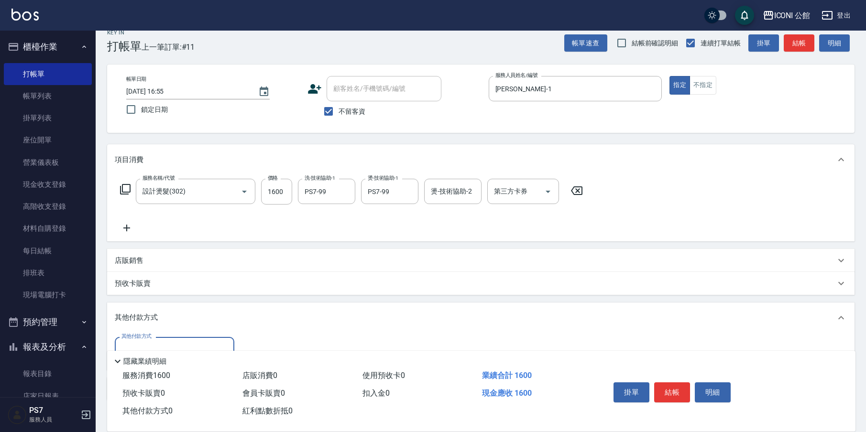
scroll to position [73, 0]
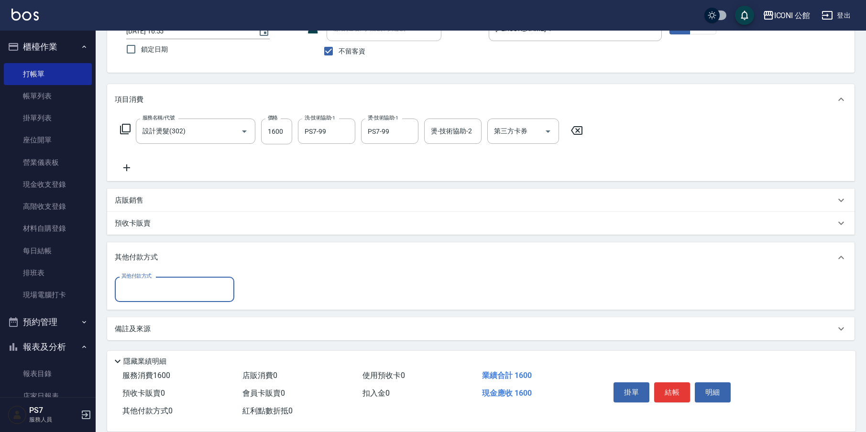
click at [157, 296] on input "其他付款方式" at bounding box center [174, 289] width 111 height 17
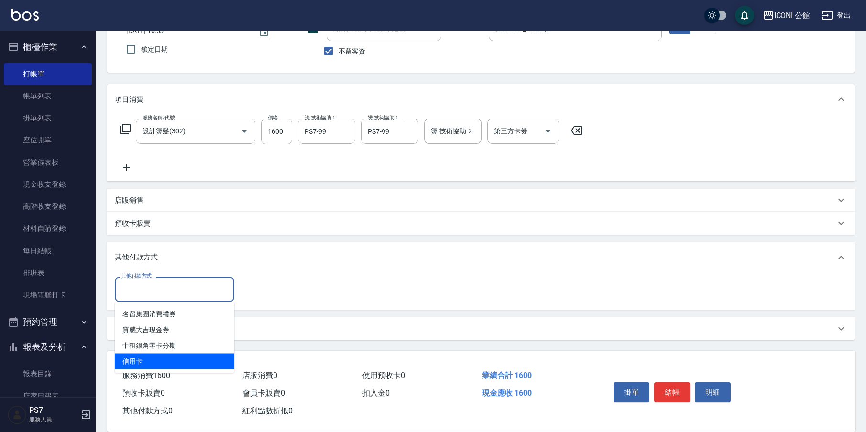
click at [141, 359] on span "信用卡" at bounding box center [175, 362] width 120 height 16
type input "信用卡"
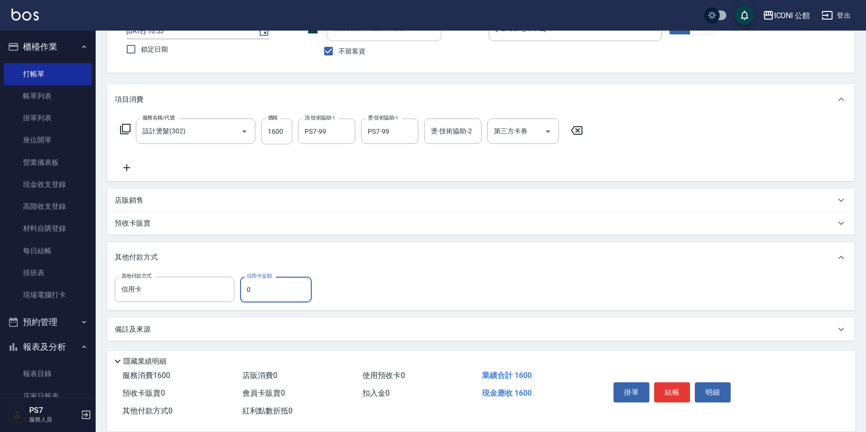
click at [250, 294] on input "0" at bounding box center [276, 290] width 72 height 26
type input "1600"
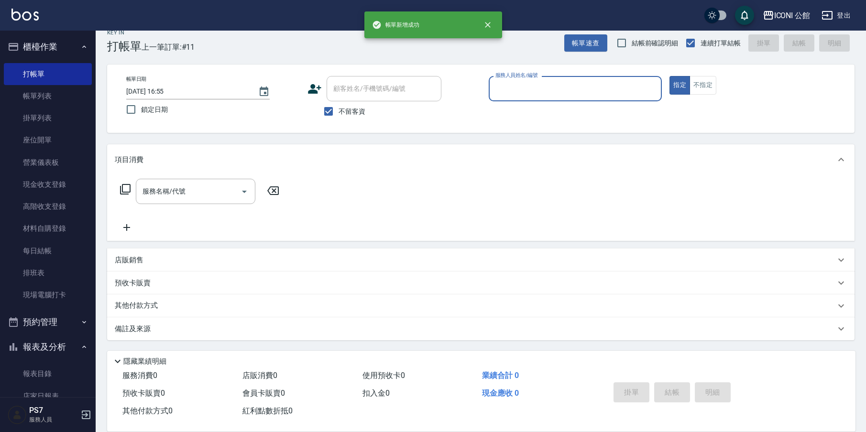
scroll to position [12, 0]
type input "[PERSON_NAME]-1"
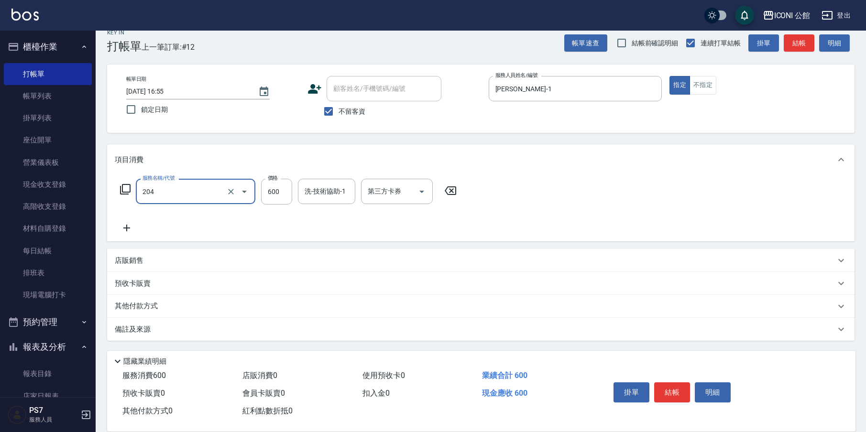
type input "指定洗+剪(204)"
click at [701, 95] on div "帳單日期 [DATE] 16:55 鎖定日期 顧客姓名/手機號碼/編號 顧客姓名/手機號碼/編號 不留客資 服務人員姓名/編號 [PERSON_NAME]-1…" at bounding box center [481, 98] width 724 height 45
drag, startPoint x: 719, startPoint y: 70, endPoint x: 702, endPoint y: 87, distance: 24.3
click at [719, 70] on div "帳單日期 [DATE] 16:55 鎖定日期 顧客姓名/手機號碼/編號 顧客姓名/手機號碼/編號 不留客資 服務人員姓名/編號 [PERSON_NAME]-1…" at bounding box center [480, 99] width 747 height 68
click at [702, 87] on button "不指定" at bounding box center [702, 85] width 27 height 19
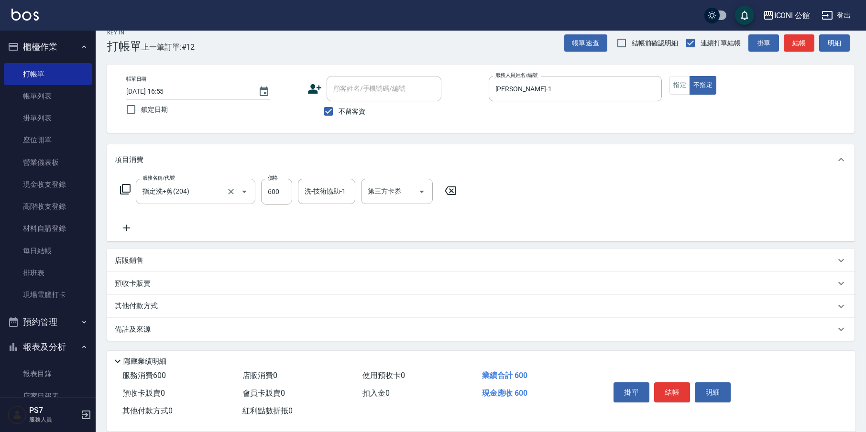
click at [178, 186] on input "指定洗+剪(204)" at bounding box center [182, 191] width 84 height 17
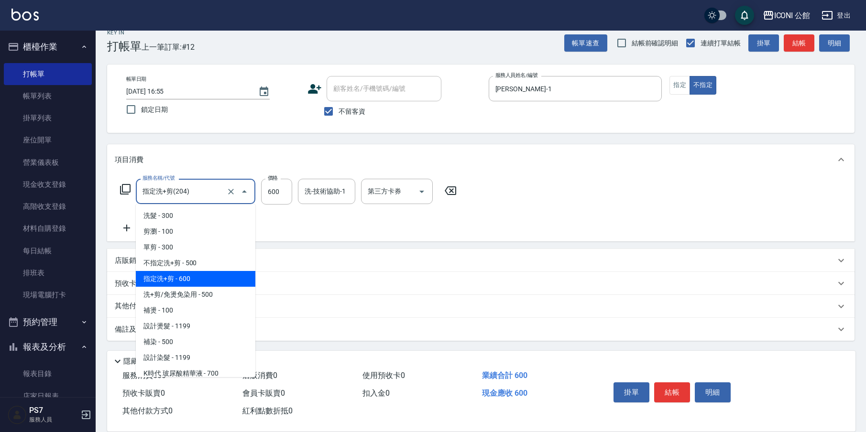
click at [182, 190] on input "指定洗+剪(204)" at bounding box center [182, 191] width 84 height 17
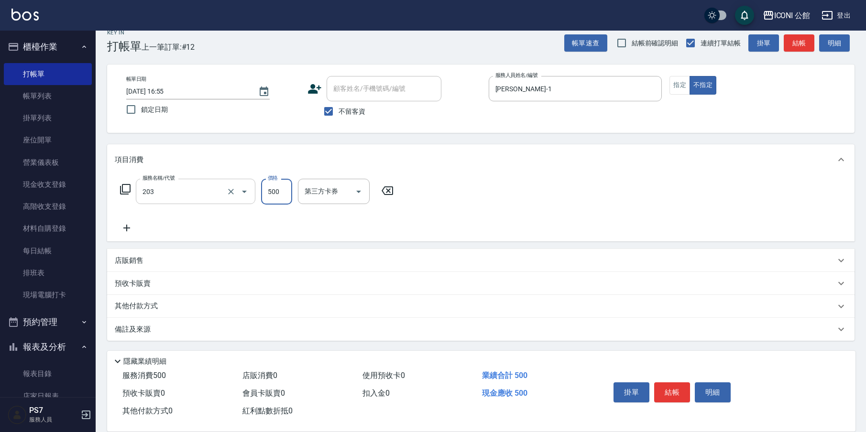
type input "不指定洗+剪(203)"
type input "500"
type input "234"
click at [313, 179] on div "洗-技術協助-1" at bounding box center [326, 191] width 57 height 25
type input "[PERSON_NAME]-24"
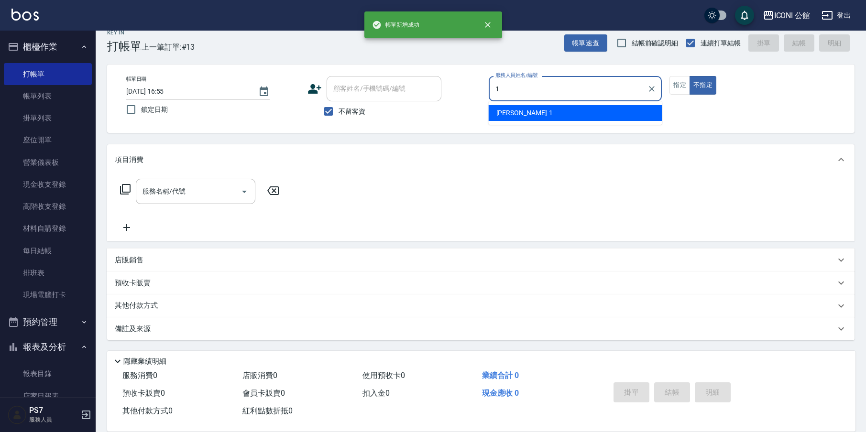
type input "[PERSON_NAME]-1"
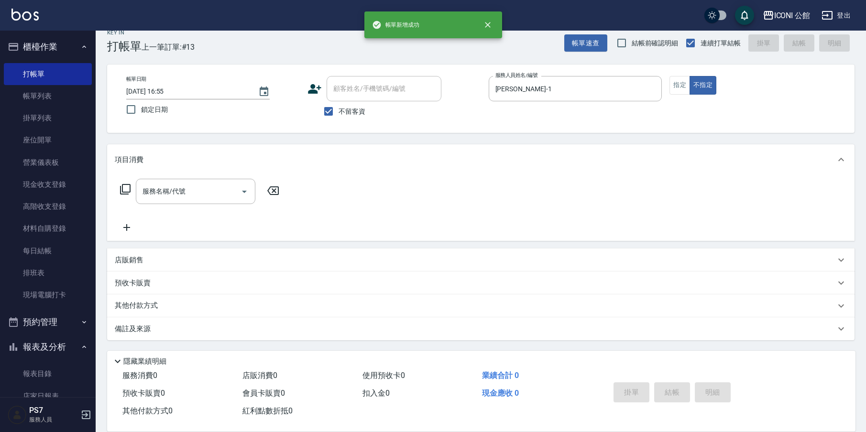
type button "false"
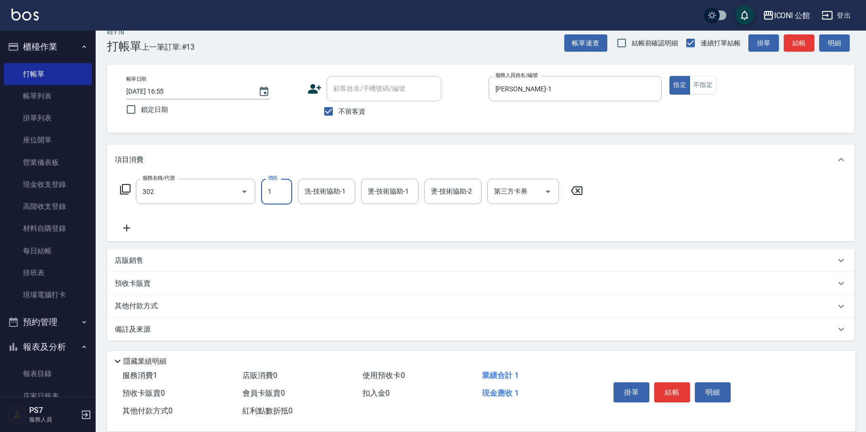
type input "設計燙髮(302)"
type input "1900"
type input "PS7-99"
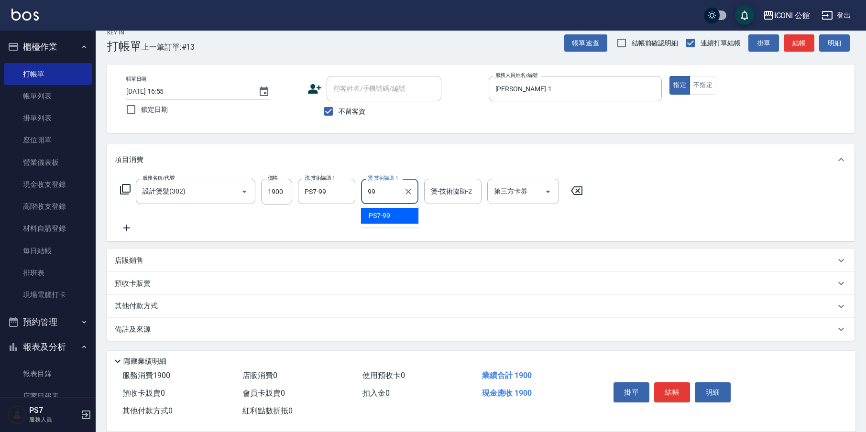
type input "PS7-99"
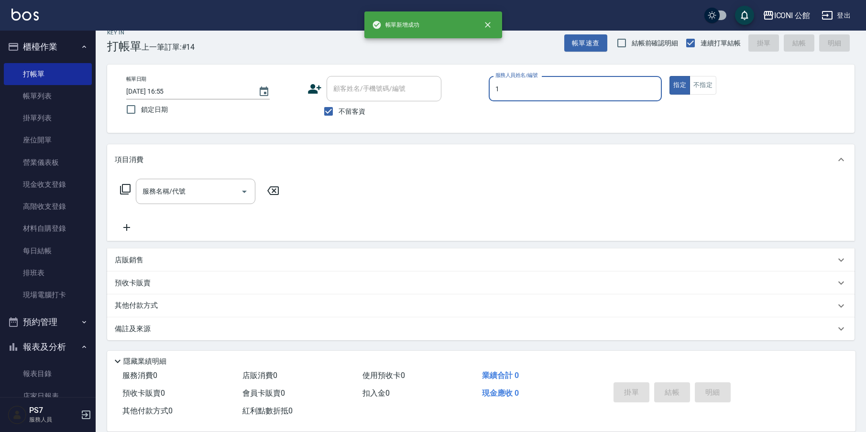
type input "[PERSON_NAME]-1"
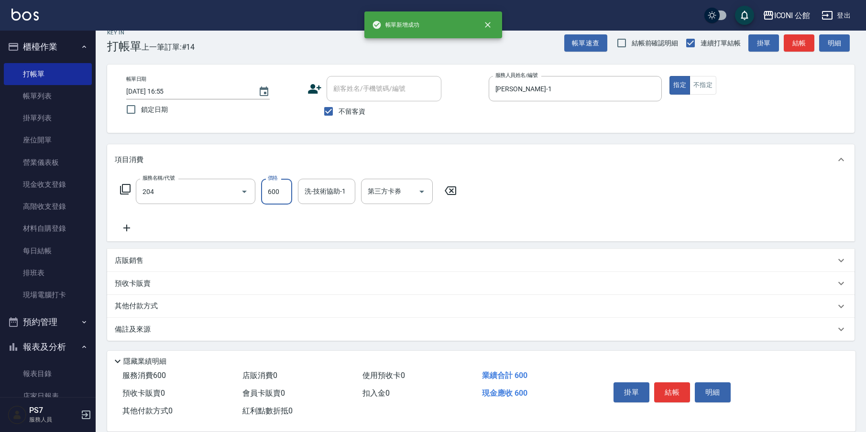
type input "指定洗+剪(204)"
type input "[PERSON_NAME]-24"
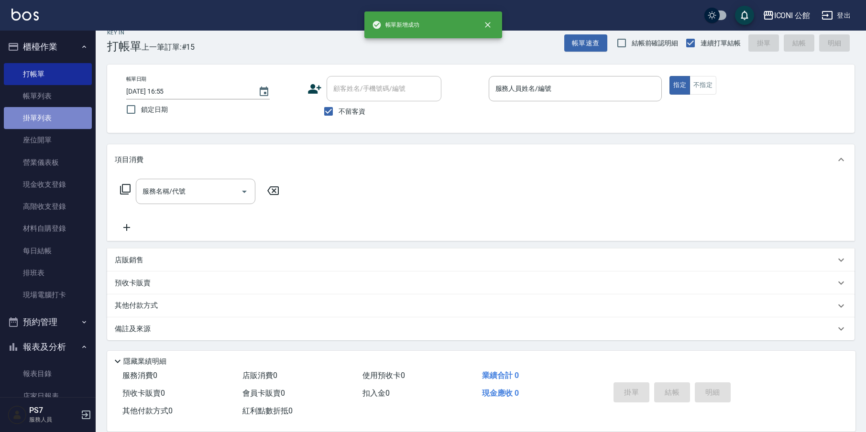
click at [66, 107] on link "掛單列表" at bounding box center [48, 118] width 88 height 22
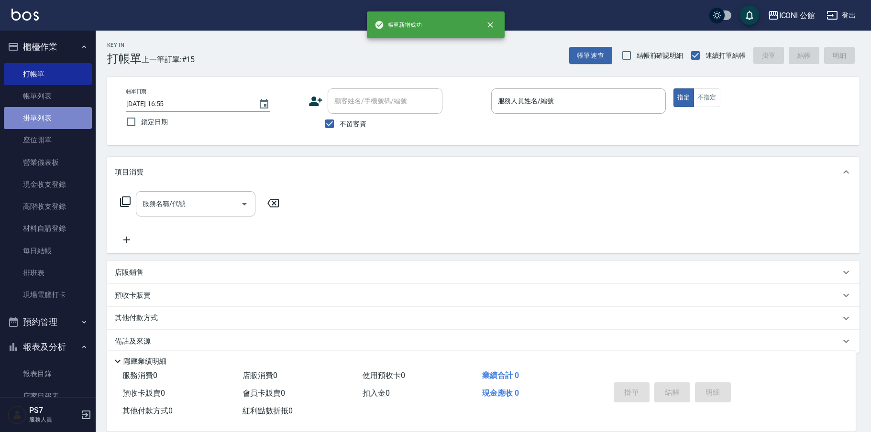
click at [66, 107] on link "掛單列表" at bounding box center [48, 118] width 88 height 22
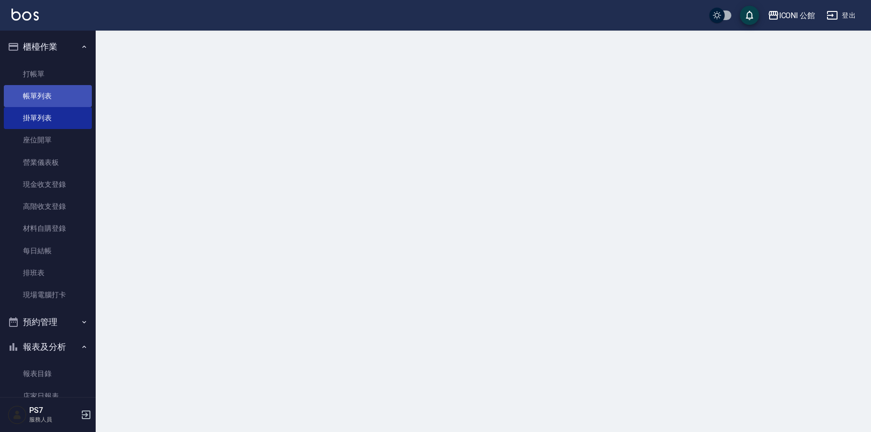
click at [67, 106] on link "帳單列表" at bounding box center [48, 96] width 88 height 22
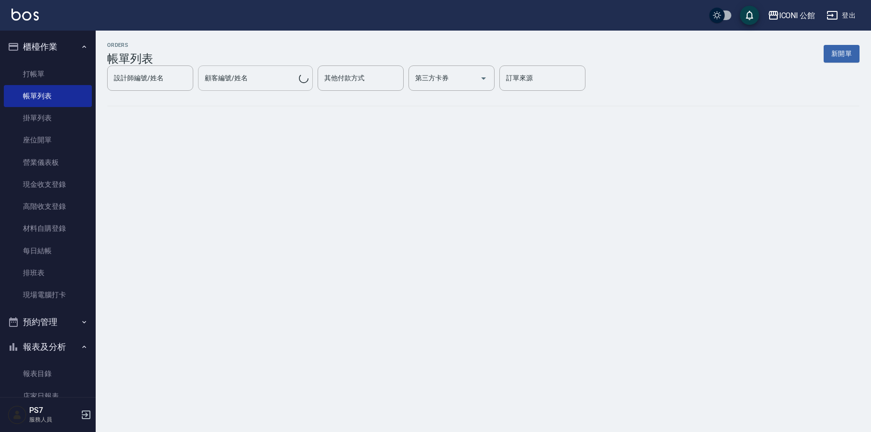
click at [71, 104] on link "帳單列表" at bounding box center [48, 96] width 88 height 22
click at [71, 103] on link "帳單列表" at bounding box center [48, 96] width 88 height 22
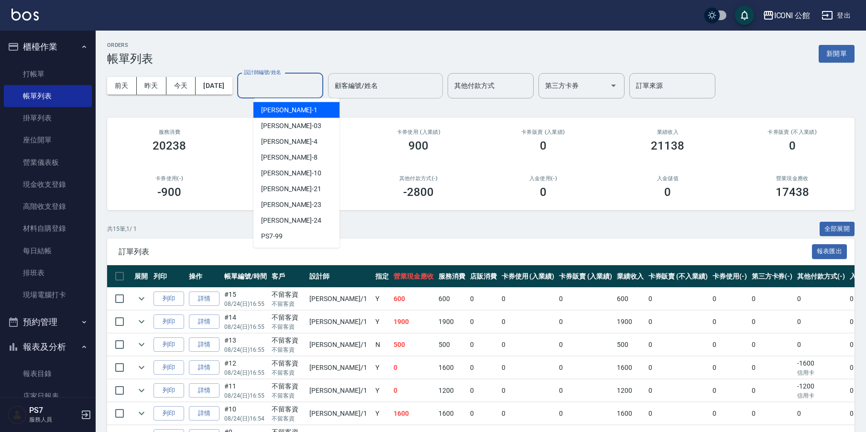
click at [303, 87] on input "設計師編號/姓名" at bounding box center [279, 85] width 77 height 17
type input "[PERSON_NAME]-1"
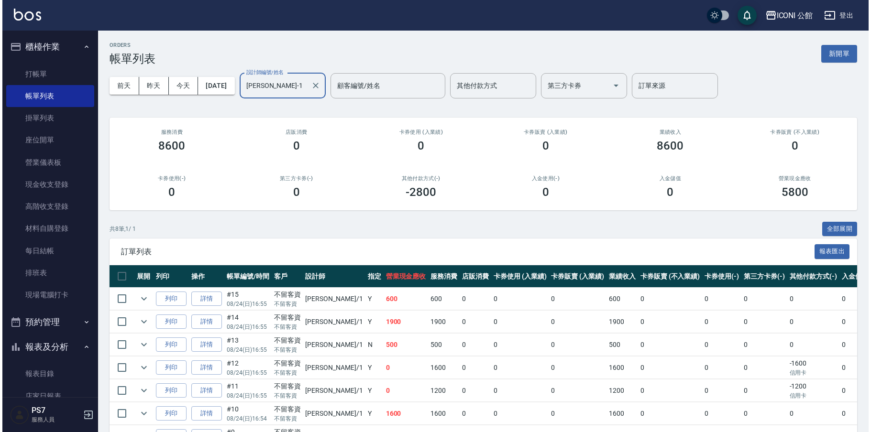
scroll to position [204, 0]
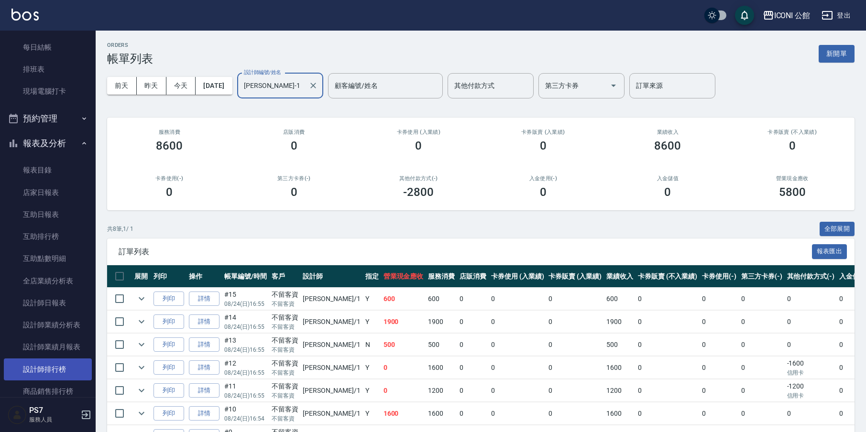
click at [60, 362] on link "設計師排行榜" at bounding box center [48, 370] width 88 height 22
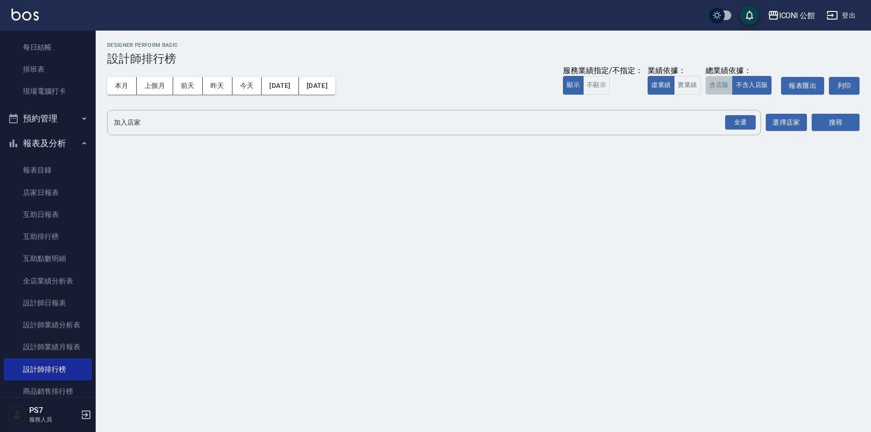
click at [710, 81] on button "含店販" at bounding box center [718, 85] width 27 height 19
click at [746, 118] on div "全選" at bounding box center [740, 122] width 31 height 15
click at [831, 128] on button "搜尋" at bounding box center [835, 123] width 48 height 18
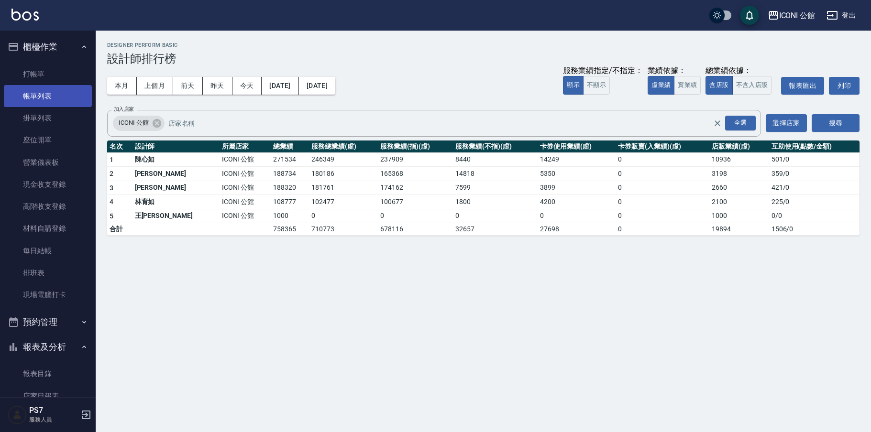
click at [29, 91] on link "帳單列表" at bounding box center [48, 96] width 88 height 22
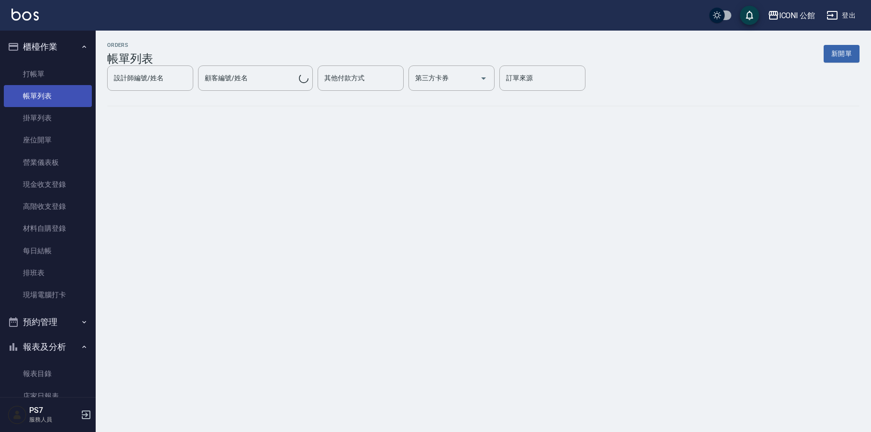
click at [30, 92] on link "帳單列表" at bounding box center [48, 96] width 88 height 22
click at [30, 93] on link "帳單列表" at bounding box center [48, 96] width 88 height 22
click at [30, 94] on link "帳單列表" at bounding box center [48, 96] width 88 height 22
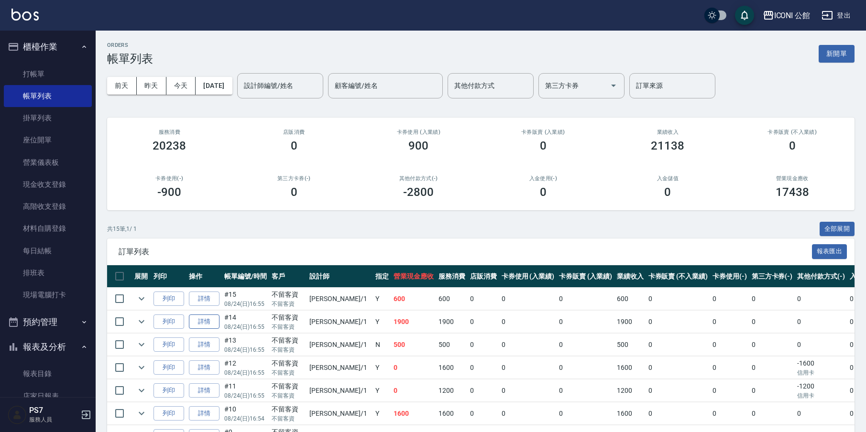
click at [213, 324] on link "詳情" at bounding box center [204, 322] width 31 height 15
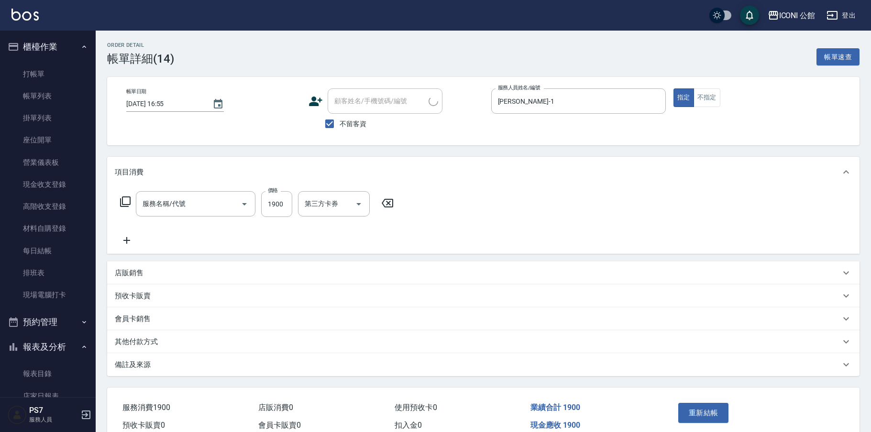
type input "[DATE] 16:55"
checkbox input "true"
type input "[PERSON_NAME]-1"
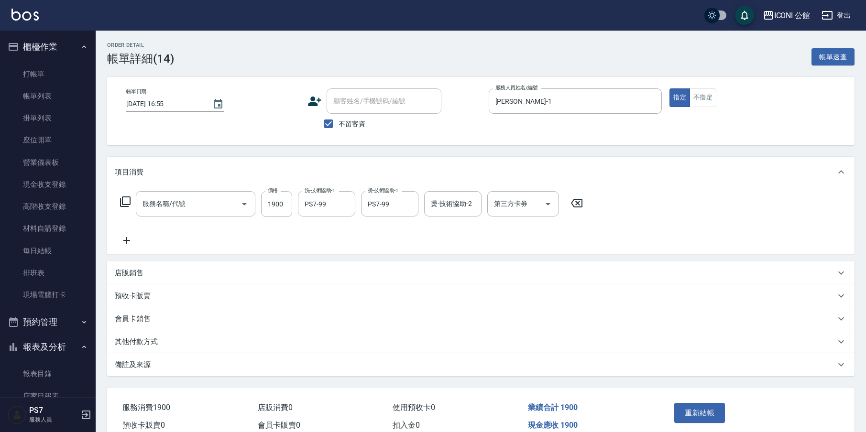
type input "設計燙髮(302)"
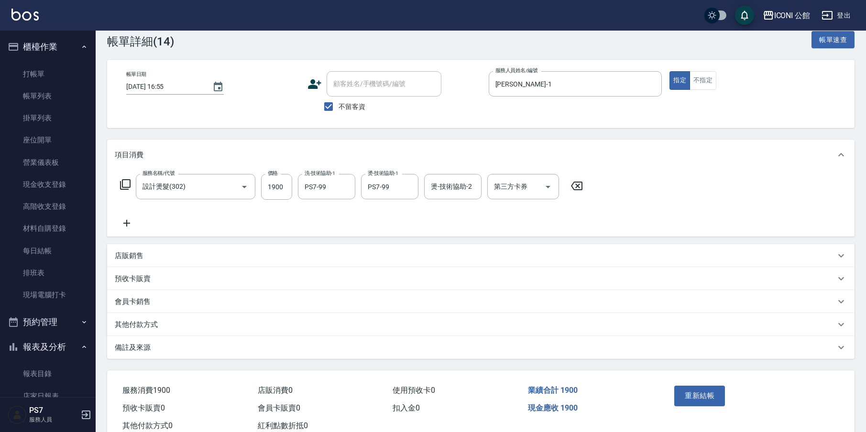
click at [151, 317] on div "其他付款方式" at bounding box center [480, 324] width 747 height 23
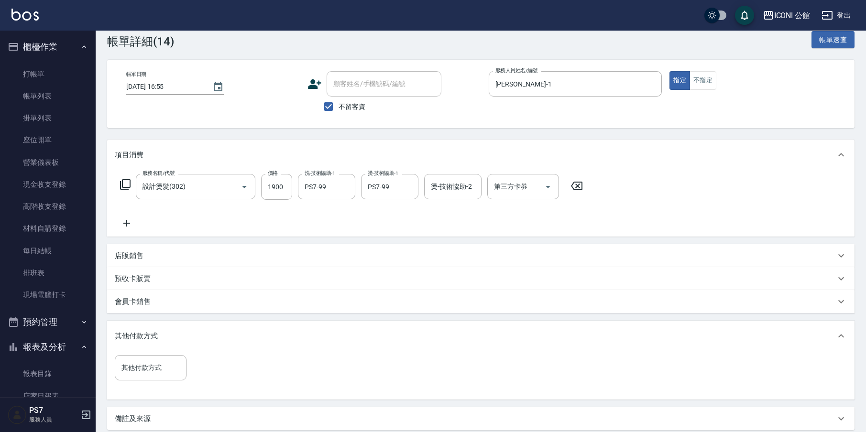
scroll to position [117, 0]
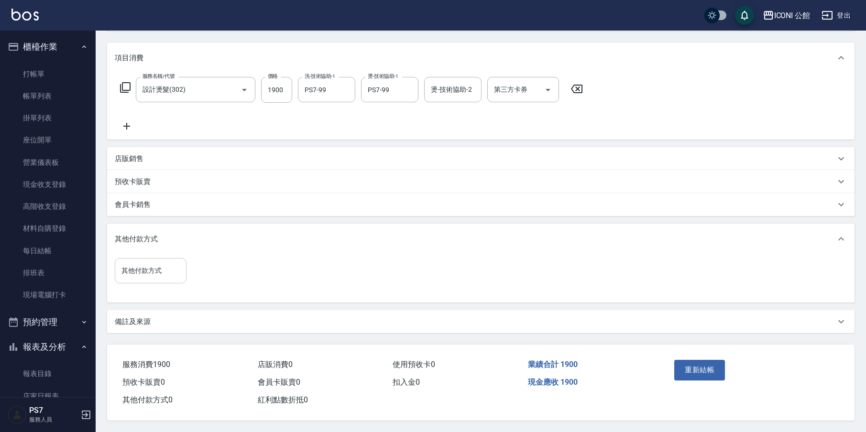
click at [161, 277] on div "其他付款方式" at bounding box center [151, 270] width 72 height 25
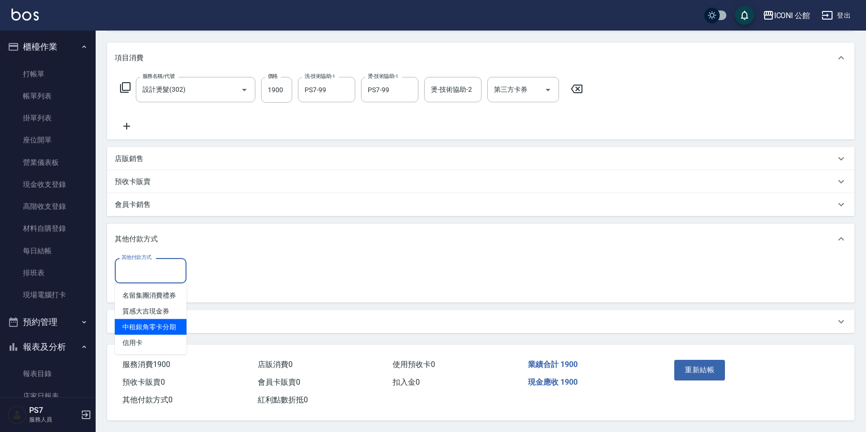
click at [153, 329] on span "中租銀角零卡分期" at bounding box center [151, 327] width 72 height 16
click at [161, 272] on input "中租銀角零卡分期" at bounding box center [143, 270] width 49 height 17
click at [153, 340] on span "信用卡" at bounding box center [151, 343] width 72 height 16
type input "信用卡"
drag, startPoint x: 250, startPoint y: 255, endPoint x: 243, endPoint y: 261, distance: 9.8
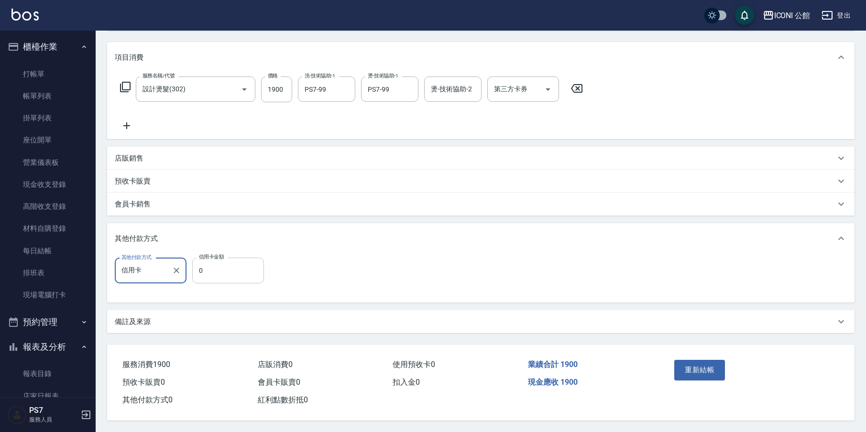
click at [250, 255] on div "其他付款方式 信用卡 其他付款方式 信用卡金額 0 信用卡金額" at bounding box center [480, 278] width 747 height 49
click at [239, 266] on input "0" at bounding box center [228, 271] width 72 height 26
type input "1900"
